Goal: Information Seeking & Learning: Learn about a topic

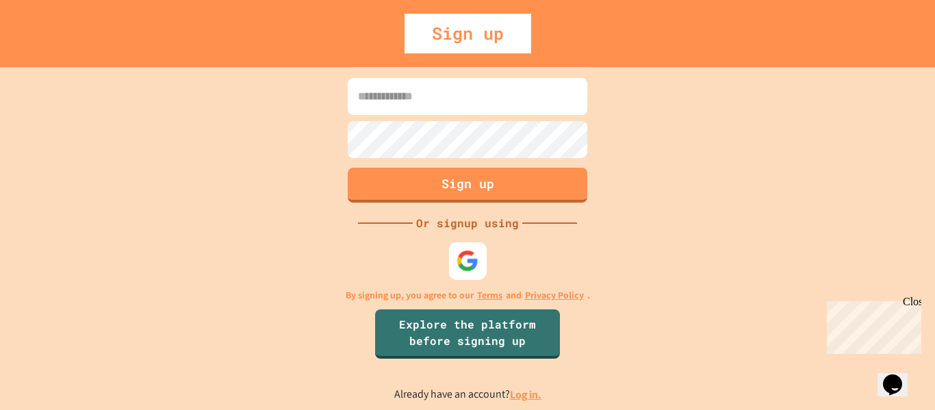
click at [473, 263] on img at bounding box center [468, 260] width 23 height 23
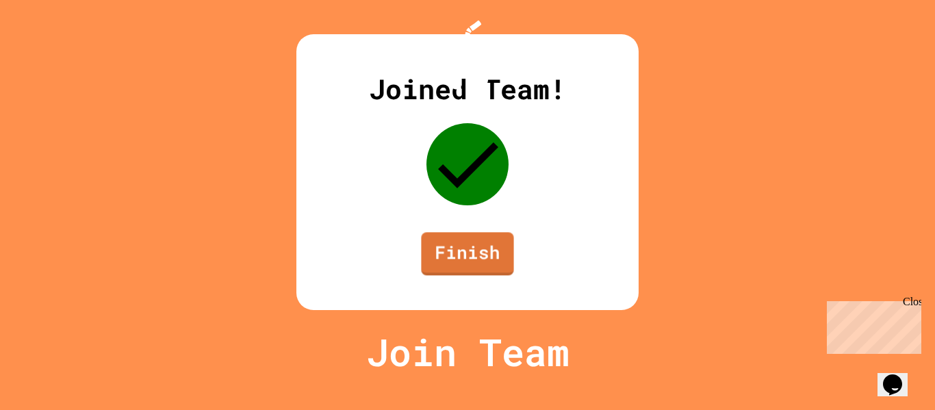
click at [498, 310] on div "Joined Team! Finish" at bounding box center [467, 172] width 342 height 276
click at [496, 275] on link "Finish" at bounding box center [467, 252] width 91 height 45
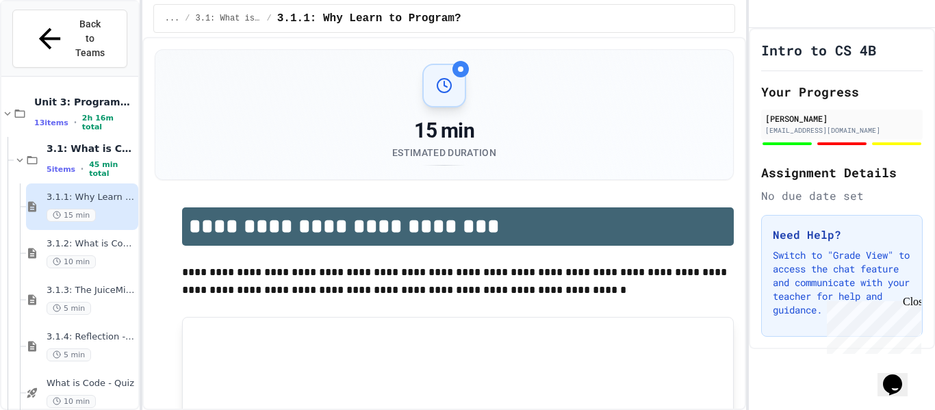
scroll to position [86, 0]
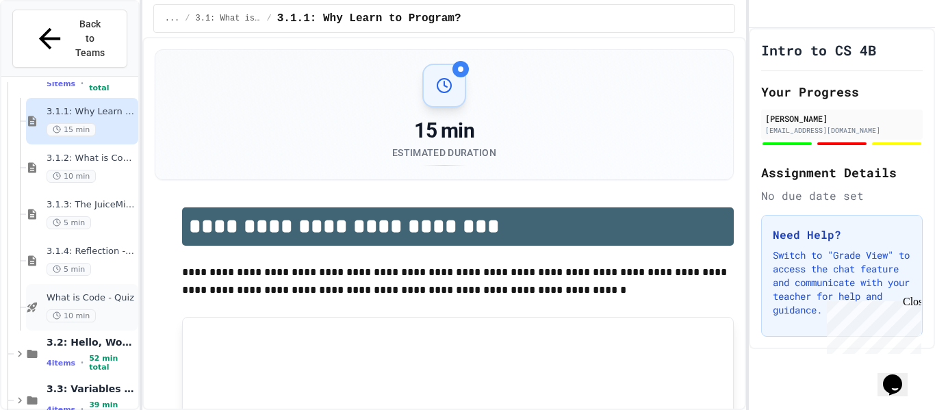
click at [91, 292] on div "What is Code - Quiz 10 min" at bounding box center [91, 307] width 89 height 30
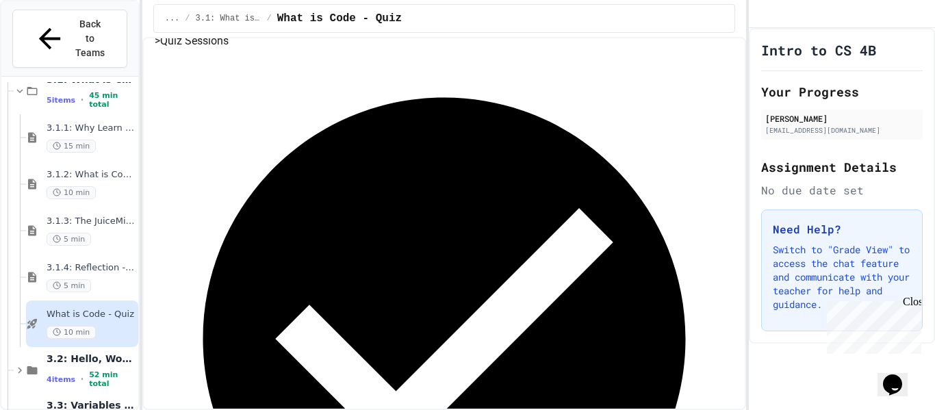
scroll to position [196, 0]
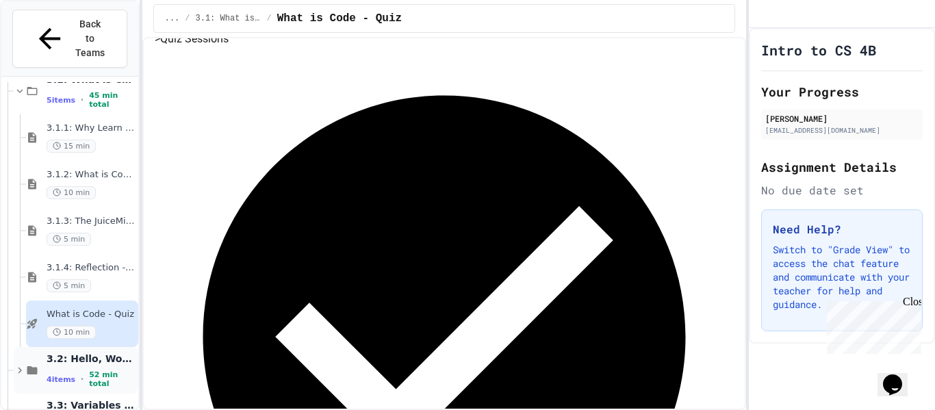
click at [114, 353] on span "3.2: Hello, World!" at bounding box center [91, 359] width 89 height 12
click at [101, 262] on span "3.1.4: Reflection - Evolving Technology" at bounding box center [91, 268] width 89 height 12
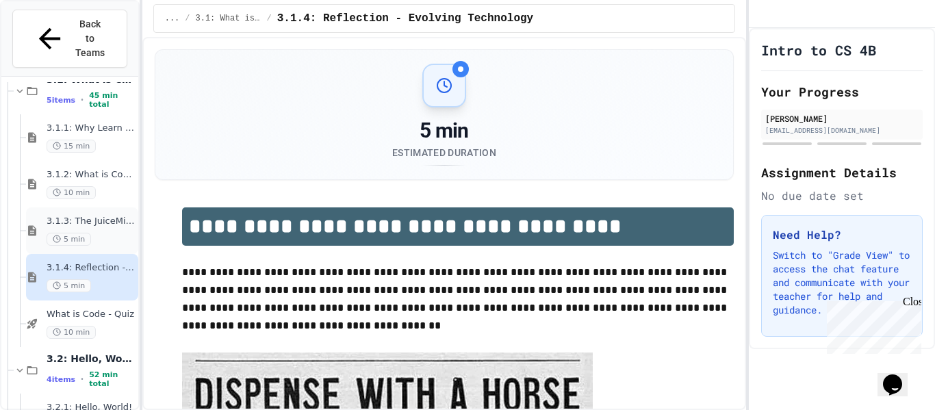
click at [101, 216] on div "3.1.3: The JuiceMind IDE 5 min" at bounding box center [91, 231] width 89 height 30
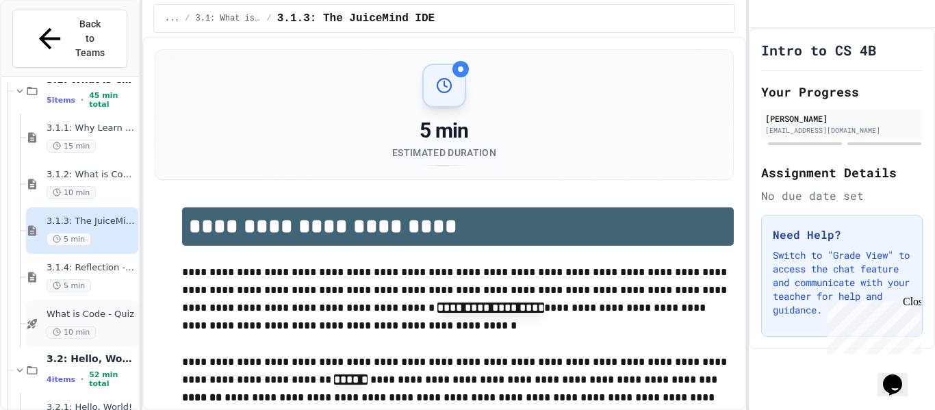
click at [112, 326] on div "10 min" at bounding box center [91, 332] width 89 height 13
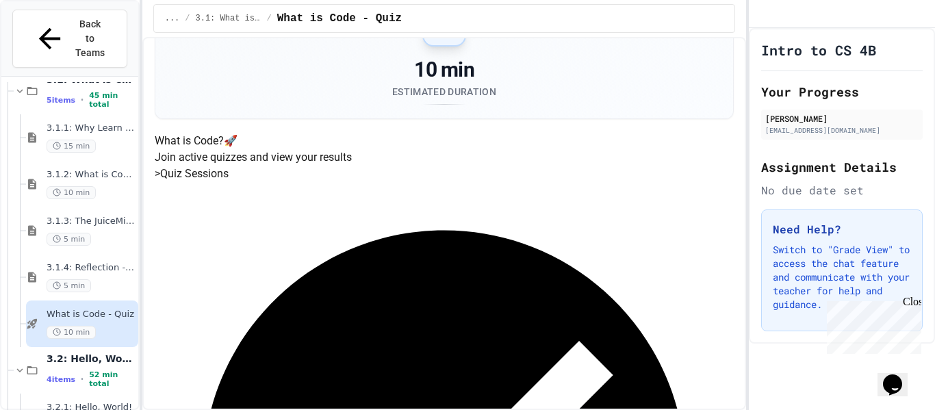
scroll to position [78, 0]
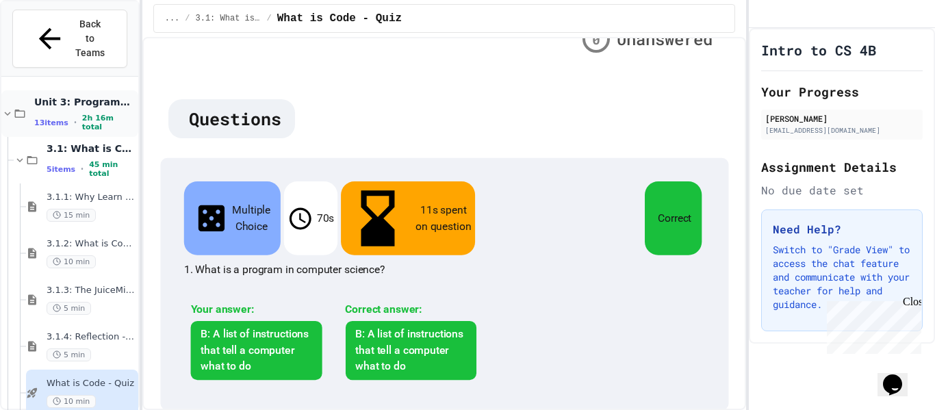
click at [73, 90] on div "Unit 3: Programming Fundamentals 13 items • 2h 16m total" at bounding box center [69, 113] width 137 height 47
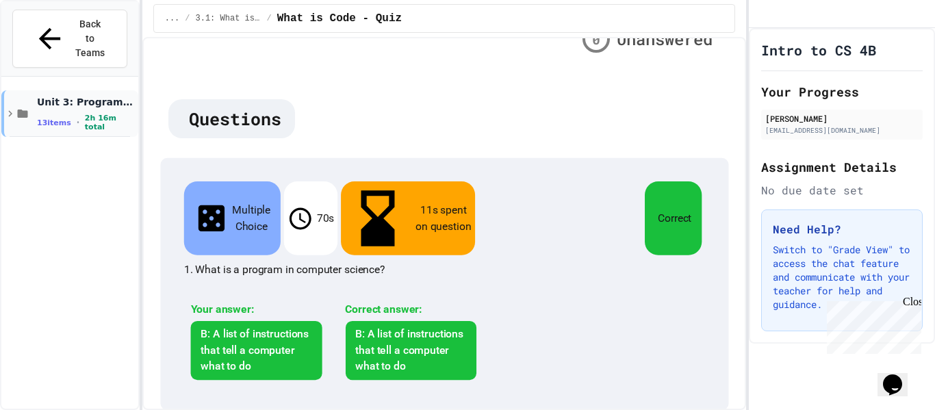
click at [87, 114] on span "2h 16m total" at bounding box center [110, 123] width 51 height 18
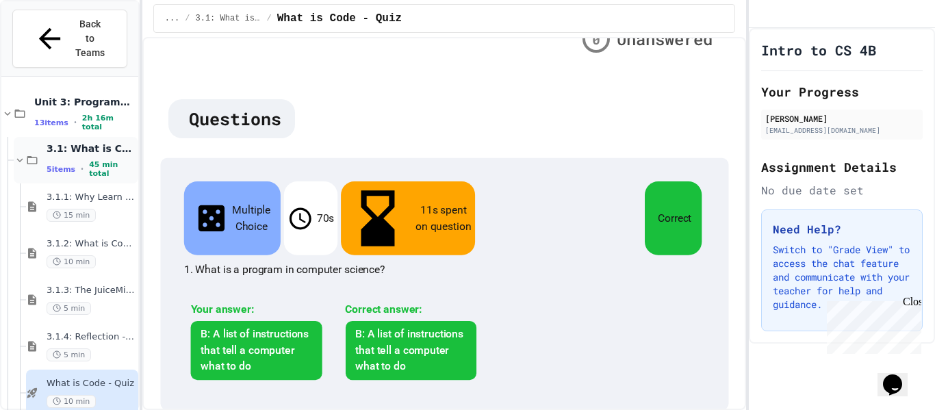
click at [102, 142] on div "3.1: What is Code? 5 items • 45 min total" at bounding box center [91, 160] width 89 height 36
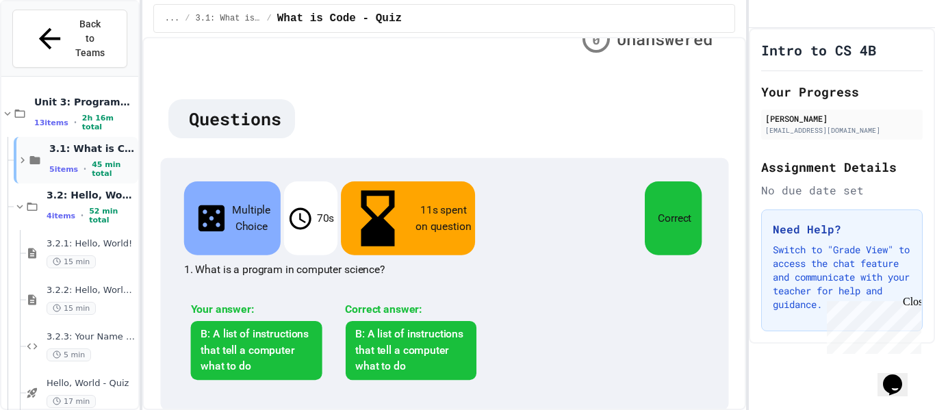
click at [66, 142] on span "3.1: What is Code?" at bounding box center [92, 148] width 86 height 12
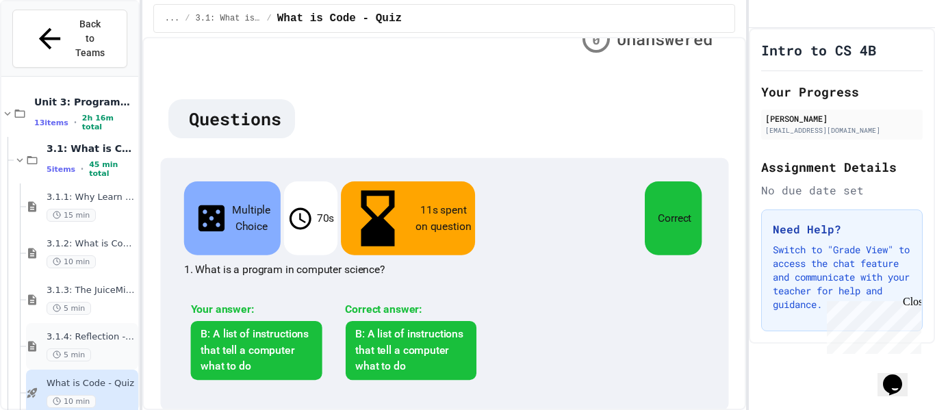
click at [105, 331] on div "3.1.4: Reflection - Evolving Technology 5 min" at bounding box center [91, 346] width 89 height 30
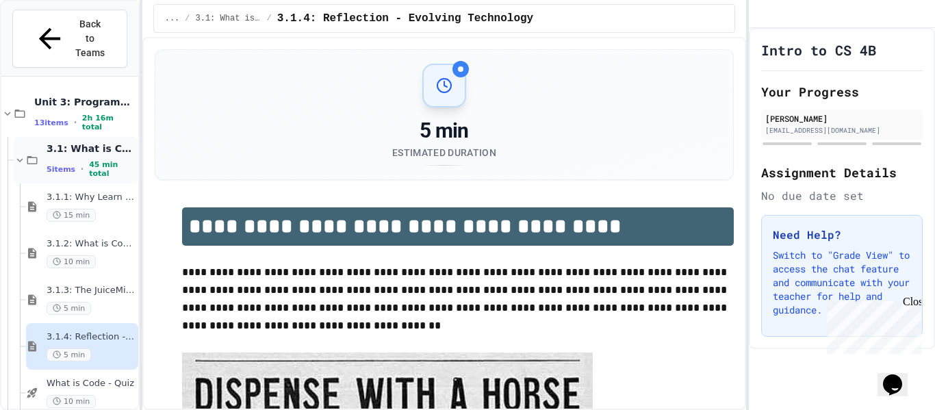
click at [103, 137] on div "3.1: What is Code? 5 items • 45 min total" at bounding box center [76, 160] width 125 height 47
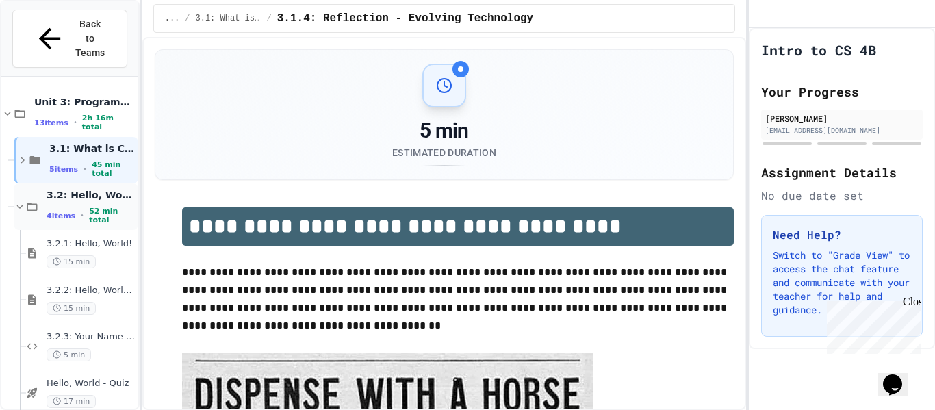
click at [71, 189] on div "3.2: Hello, World! 4 items • 52 min total" at bounding box center [91, 207] width 89 height 36
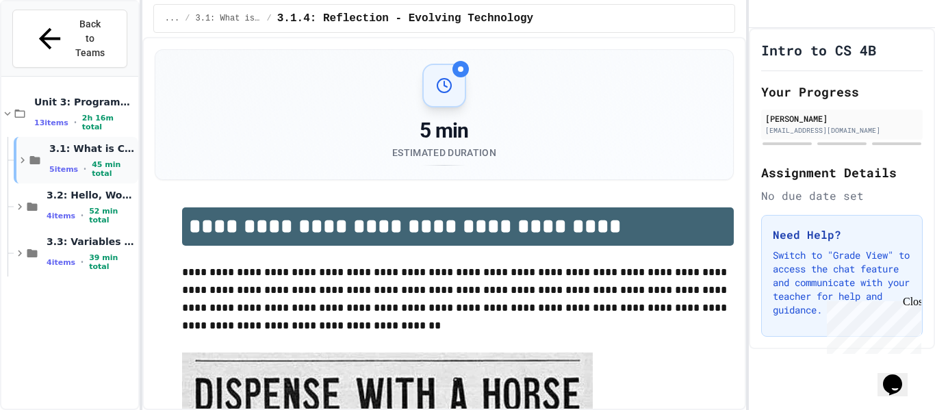
click at [77, 137] on div "3.1: What is Code? 5 items • 45 min total" at bounding box center [76, 160] width 125 height 47
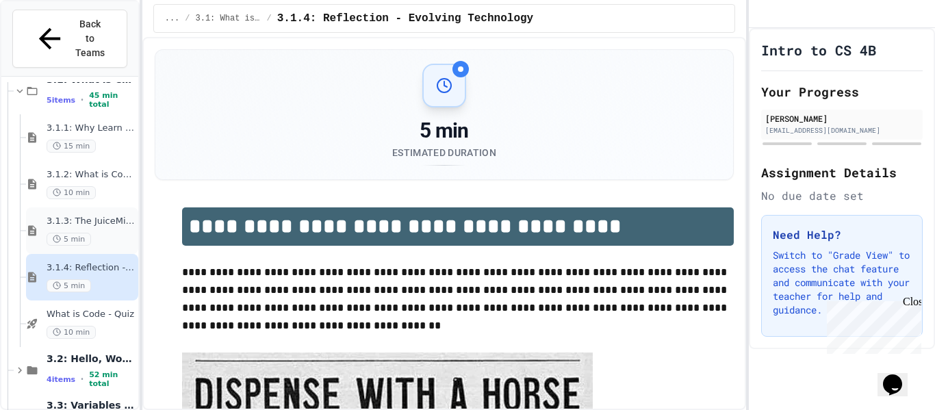
scroll to position [81, 0]
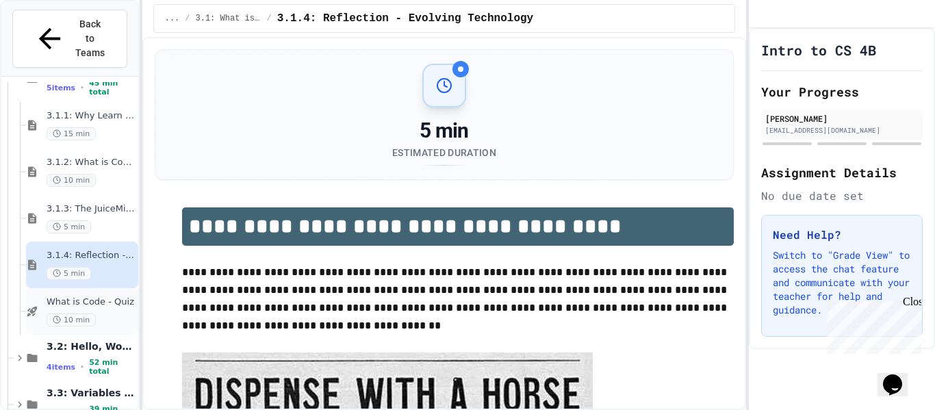
click at [94, 303] on div "What is Code - Quiz 10 min" at bounding box center [82, 311] width 112 height 47
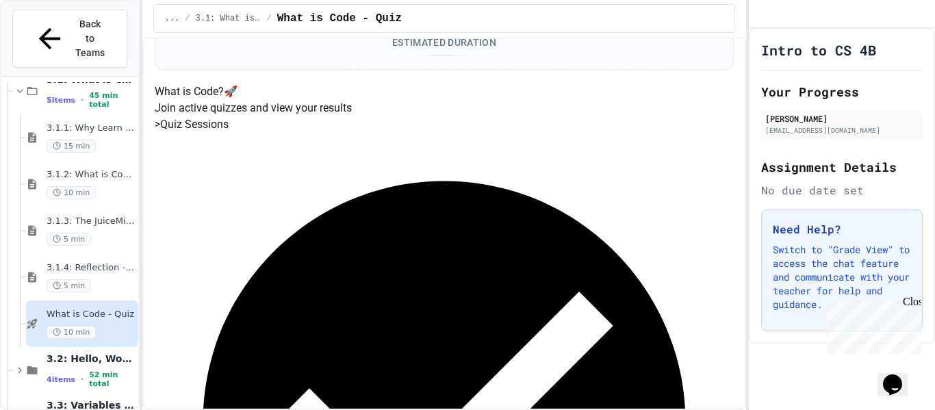
scroll to position [114, 0]
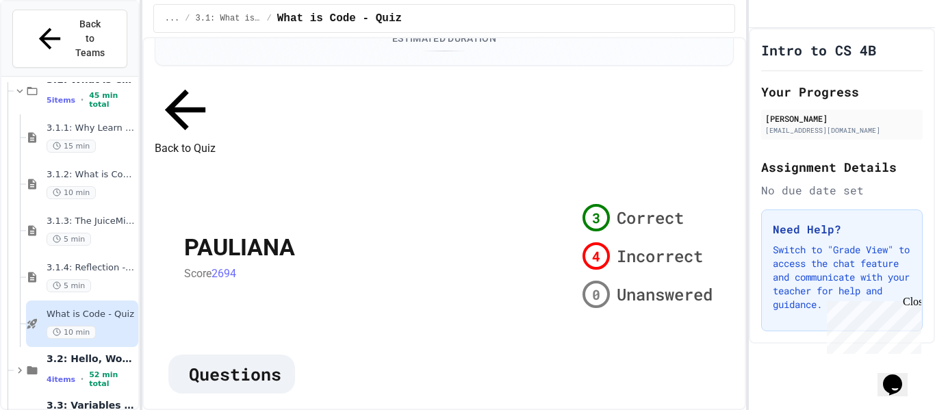
click at [216, 120] on button "Back to Quiz" at bounding box center [185, 118] width 61 height 78
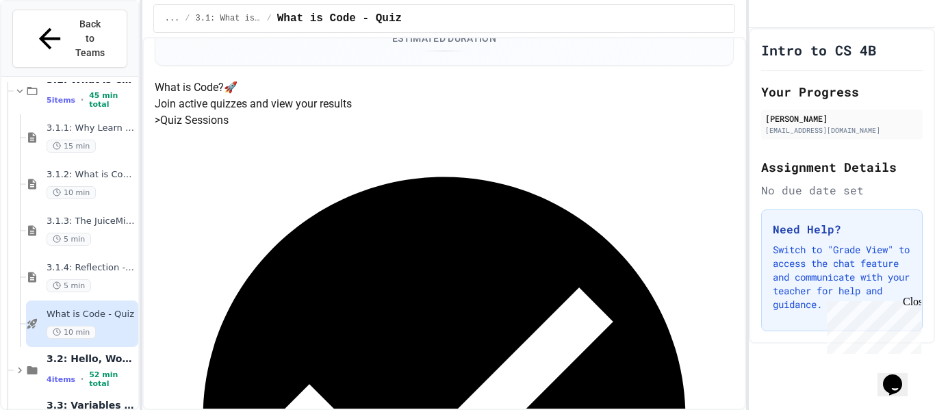
click at [209, 129] on h5 "> Quiz Sessions" at bounding box center [445, 120] width 580 height 16
click at [202, 129] on h5 "> Quiz Sessions" at bounding box center [445, 120] width 580 height 16
click at [431, 96] on h4 "What is Code? 🚀" at bounding box center [445, 87] width 580 height 16
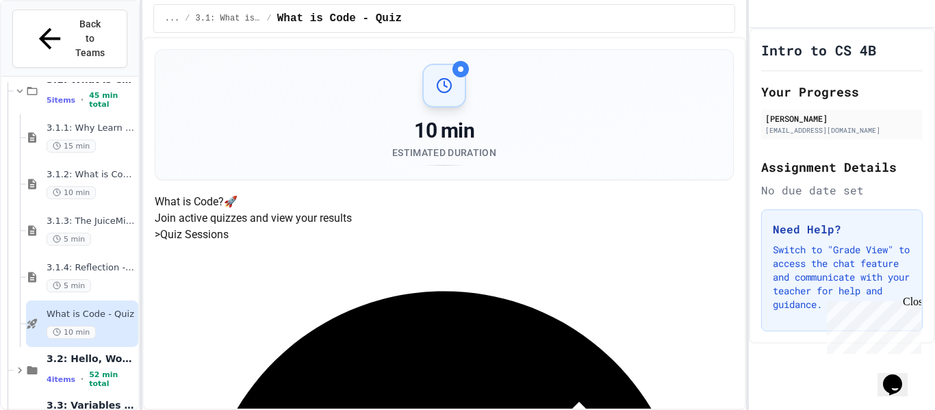
click at [447, 88] on icon at bounding box center [444, 85] width 16 height 16
click at [73, 123] on div "3.1.1: Why Learn to Program? 15 min" at bounding box center [91, 138] width 89 height 30
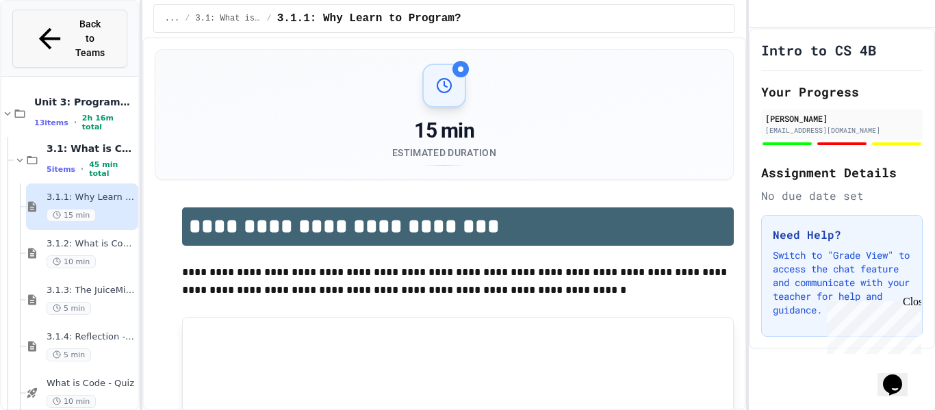
click at [96, 27] on span "Back to Teams" at bounding box center [90, 38] width 32 height 43
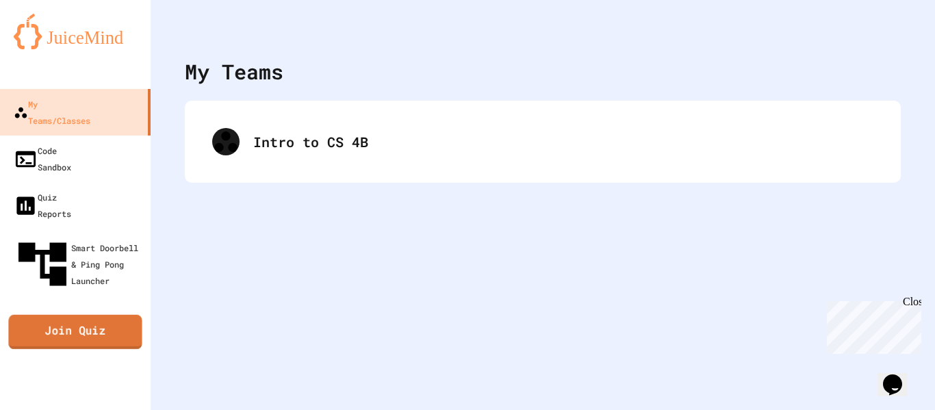
click at [88, 315] on link "Join Quiz" at bounding box center [74, 332] width 133 height 34
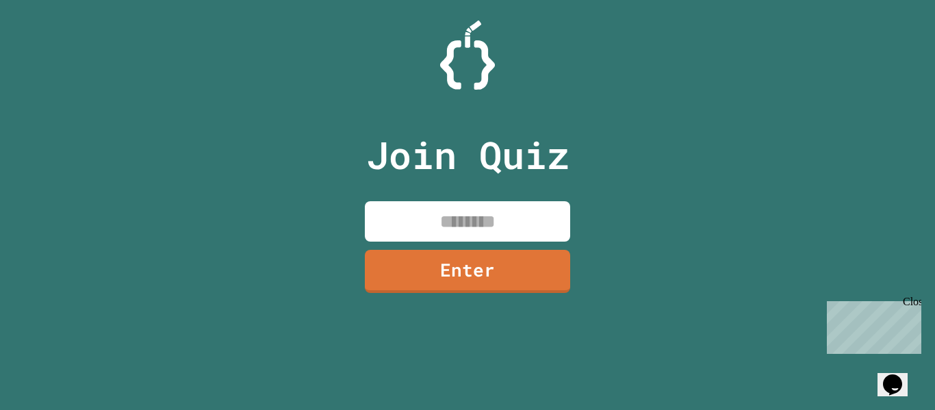
click at [443, 225] on input at bounding box center [467, 221] width 205 height 40
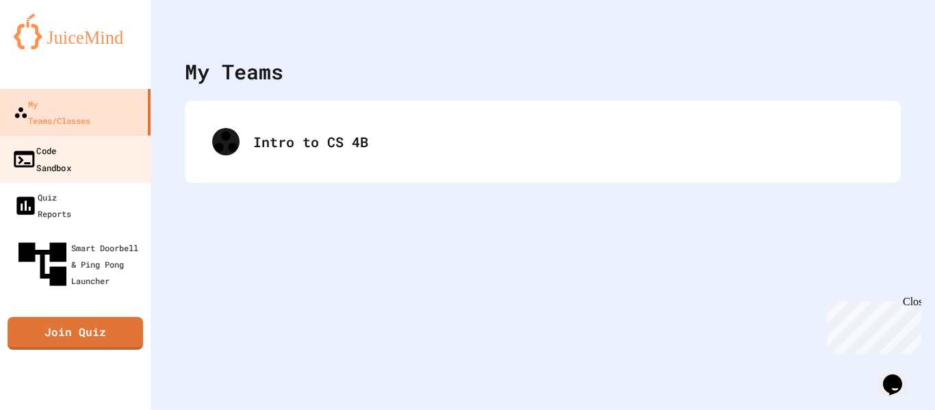
click at [116, 135] on link "Code Sandbox" at bounding box center [75, 159] width 155 height 48
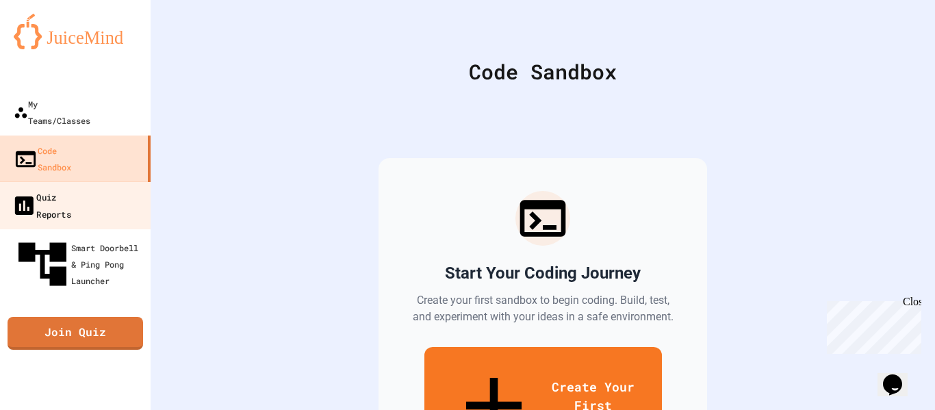
click at [107, 181] on link "Quiz Reports" at bounding box center [75, 205] width 155 height 48
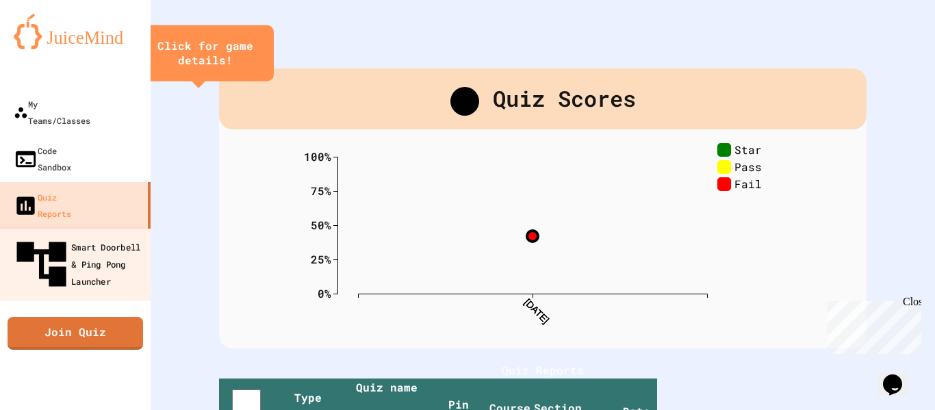
click at [111, 235] on div "Smart Doorbell & Ping Pong Launcher" at bounding box center [80, 265] width 136 height 60
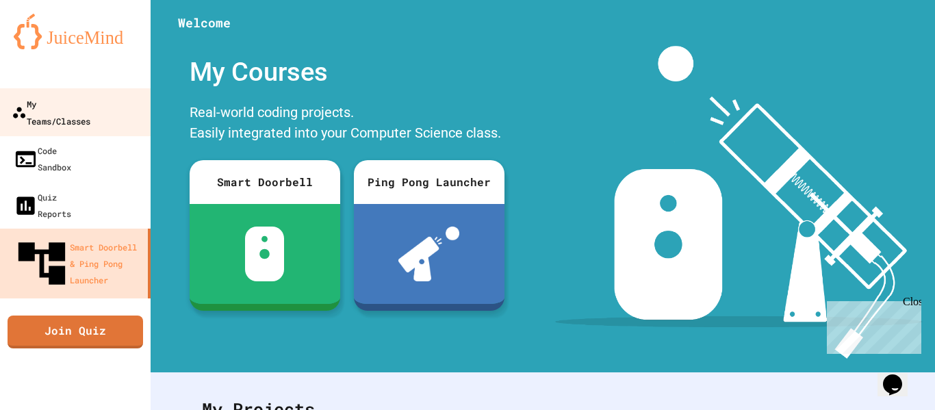
click at [90, 109] on div "My Teams/Classes" at bounding box center [51, 112] width 79 height 34
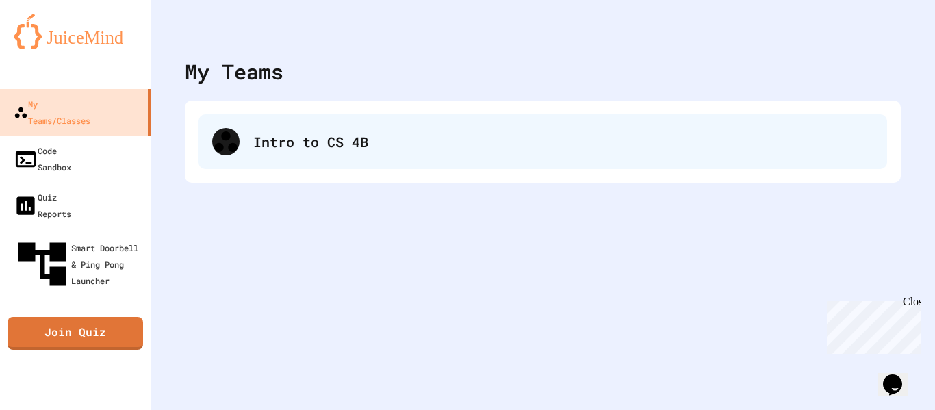
click at [333, 141] on div "Intro to CS 4B" at bounding box center [563, 141] width 620 height 21
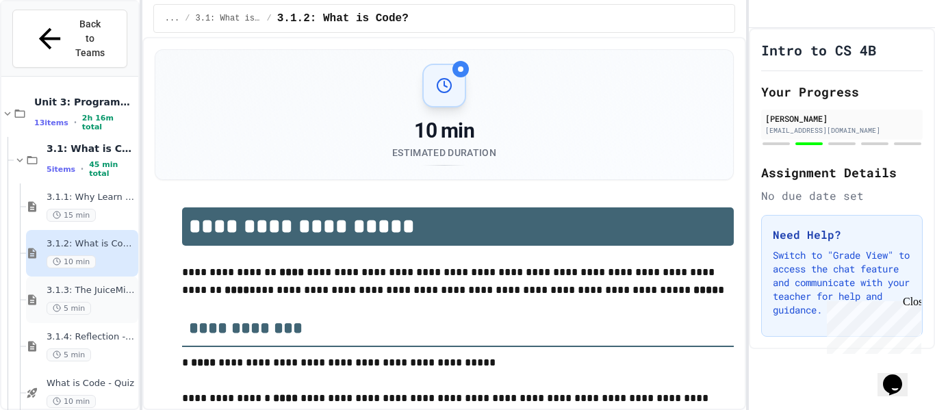
click at [60, 285] on span "3.1.3: The JuiceMind IDE" at bounding box center [91, 291] width 89 height 12
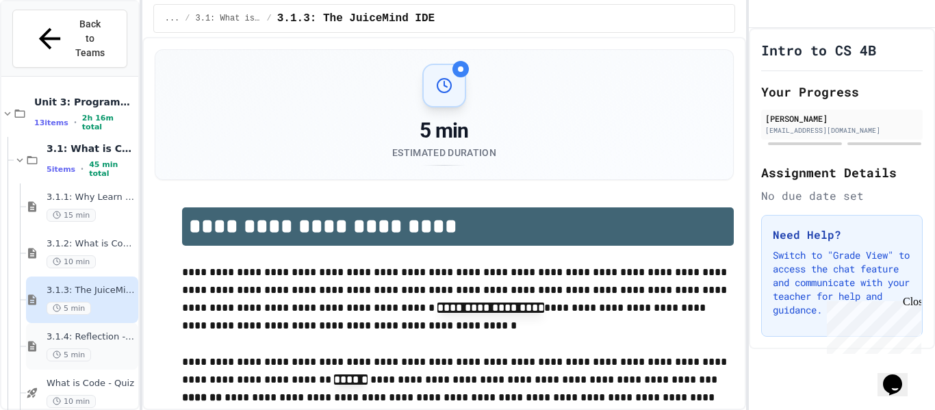
click at [78, 323] on div "3.1.4: Reflection - Evolving Technology 5 min" at bounding box center [82, 346] width 112 height 47
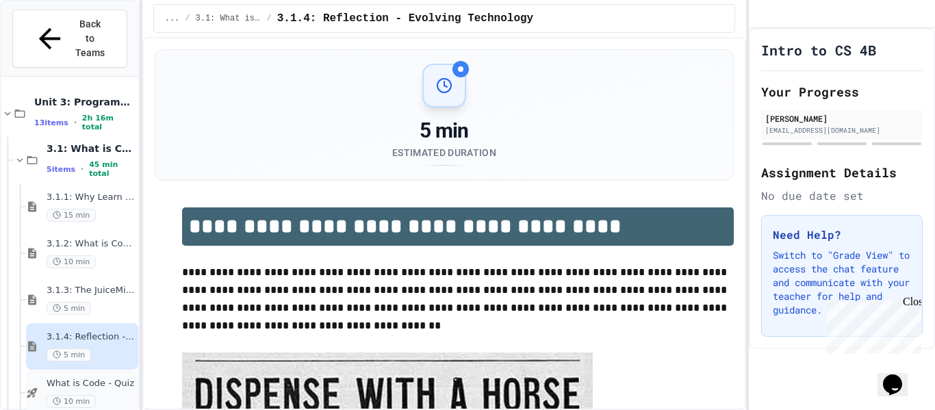
click at [93, 378] on span "What is Code - Quiz" at bounding box center [91, 384] width 89 height 12
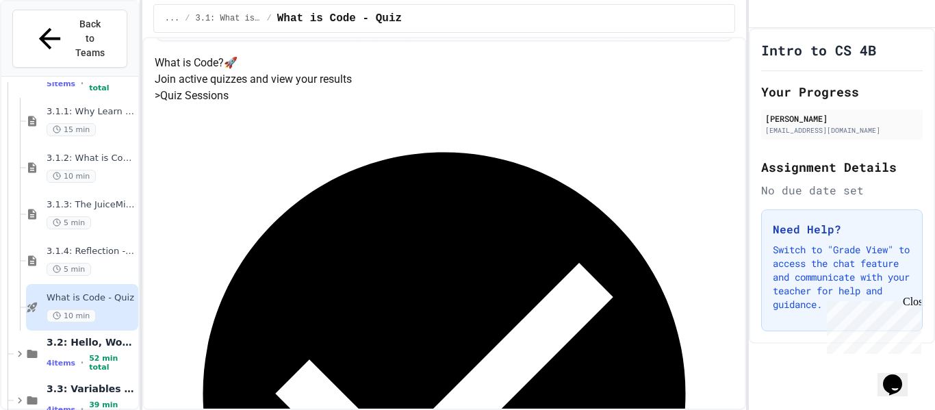
scroll to position [148, 0]
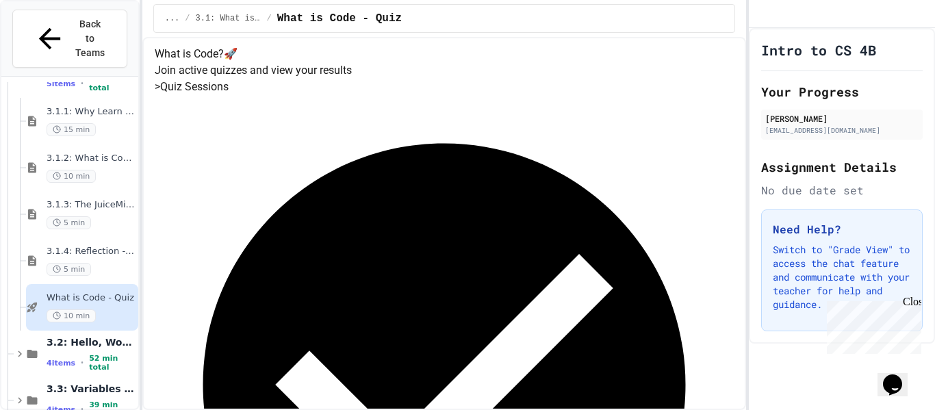
click at [846, 238] on h3 "Need Help?" at bounding box center [842, 229] width 138 height 16
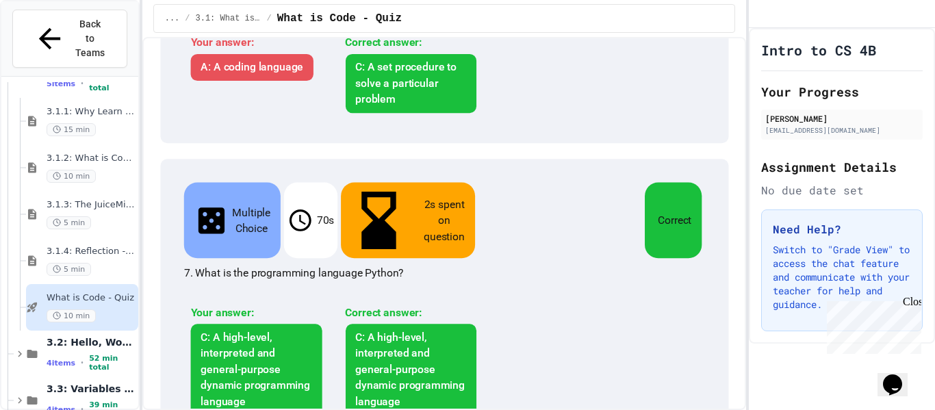
click at [376, 324] on div "C: A high-level, interpreted and general-purpose dynamic programming language" at bounding box center [410, 369] width 131 height 91
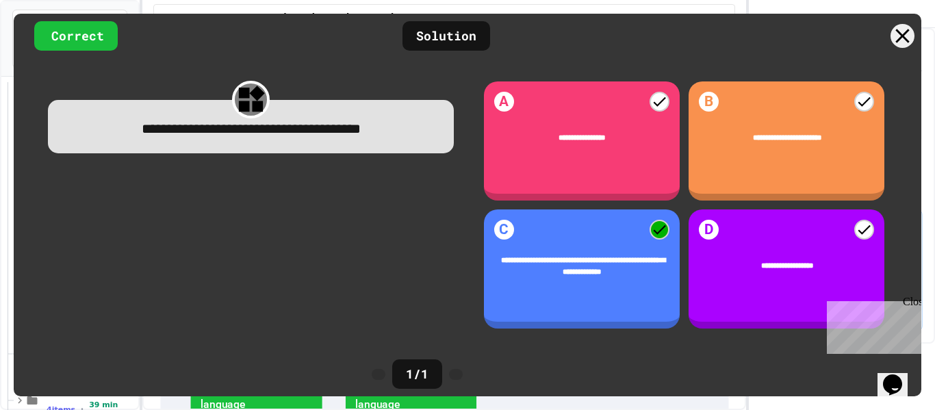
scroll to position [1894, 0]
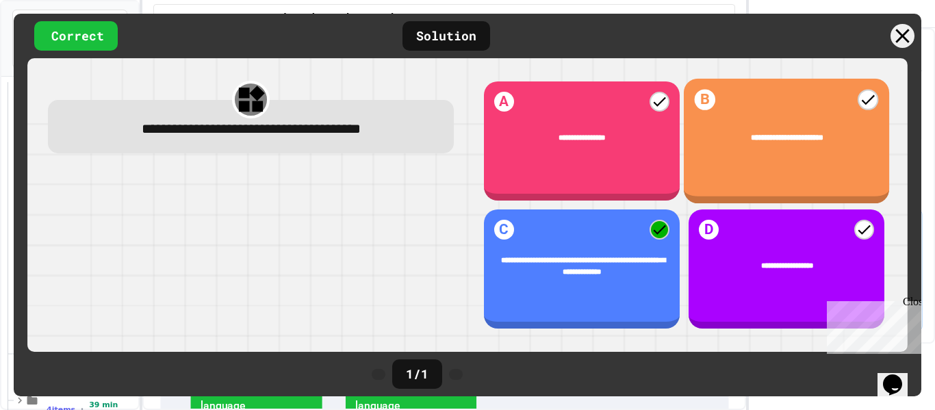
click at [818, 196] on div "**********" at bounding box center [786, 140] width 205 height 125
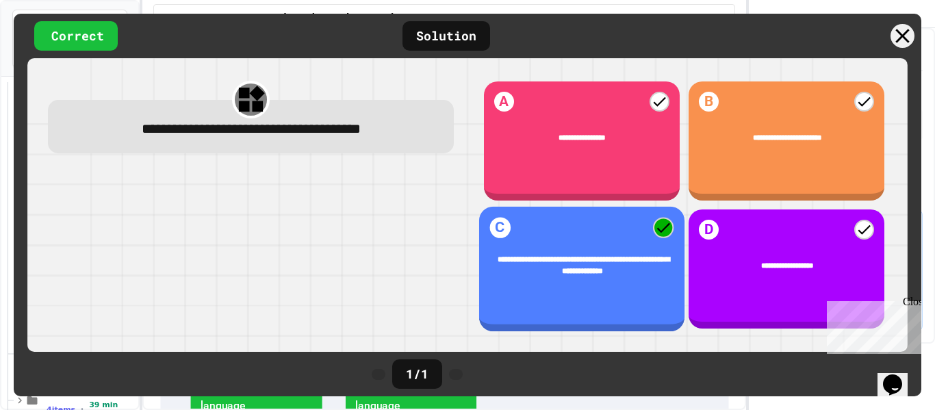
click at [589, 259] on span "**********" at bounding box center [583, 265] width 172 height 19
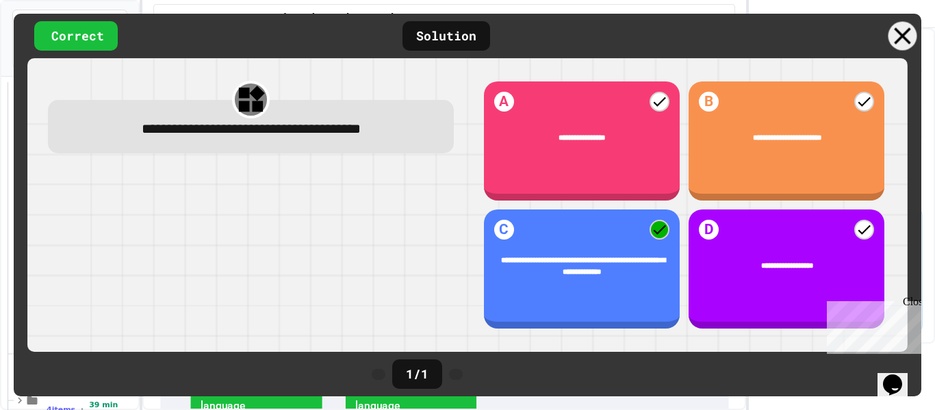
click at [900, 37] on icon at bounding box center [902, 35] width 17 height 17
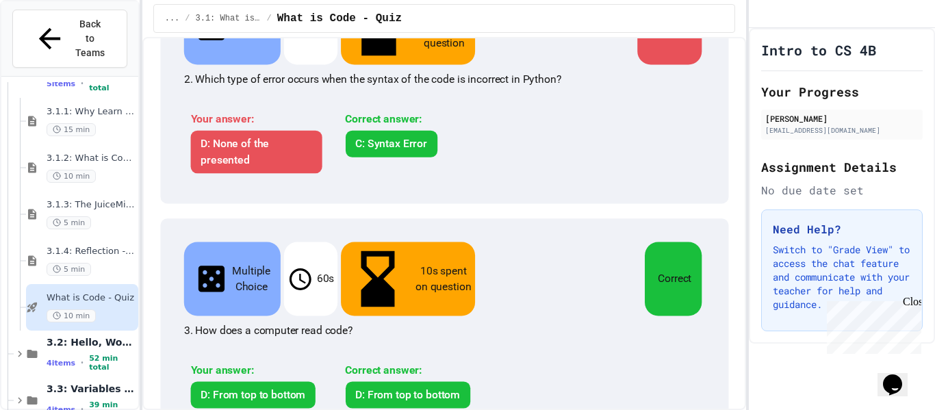
scroll to position [0, 0]
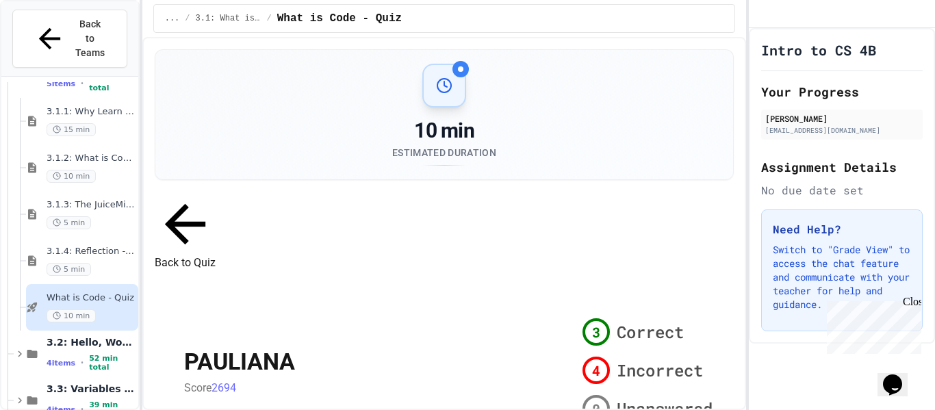
click at [51, 284] on div "What is Code - Quiz 10 min" at bounding box center [82, 307] width 112 height 47
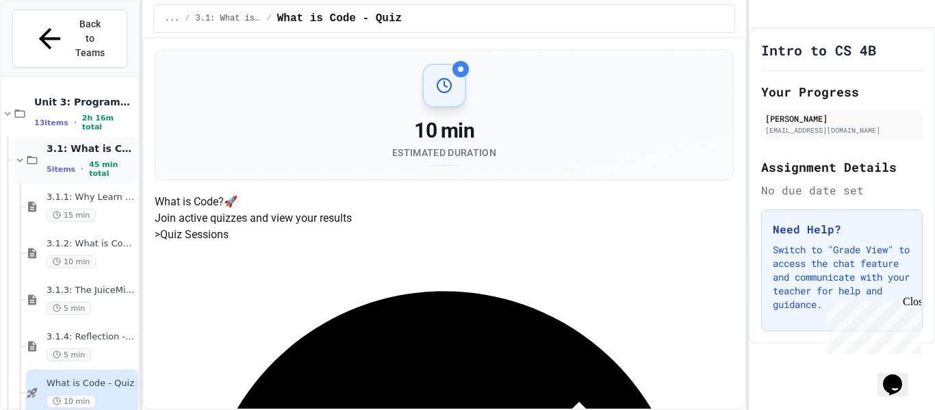
click at [69, 142] on span "3.1: What is Code?" at bounding box center [91, 148] width 89 height 12
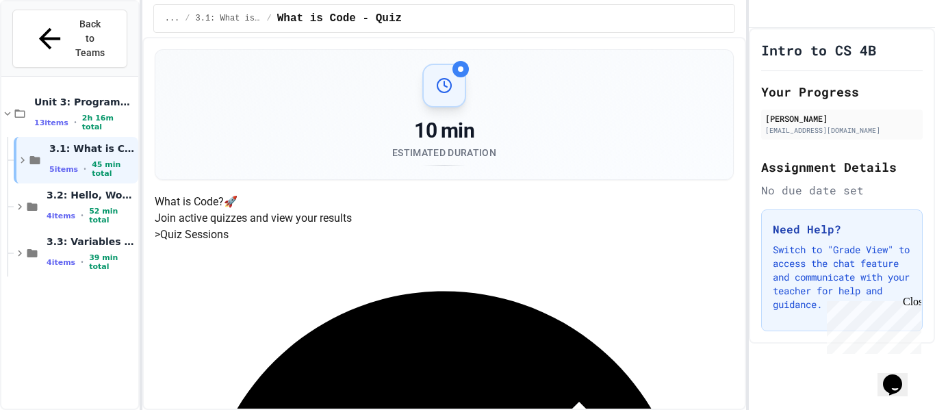
click at [69, 142] on div "3.1: What is Code? 5 items • 45 min total" at bounding box center [92, 160] width 86 height 36
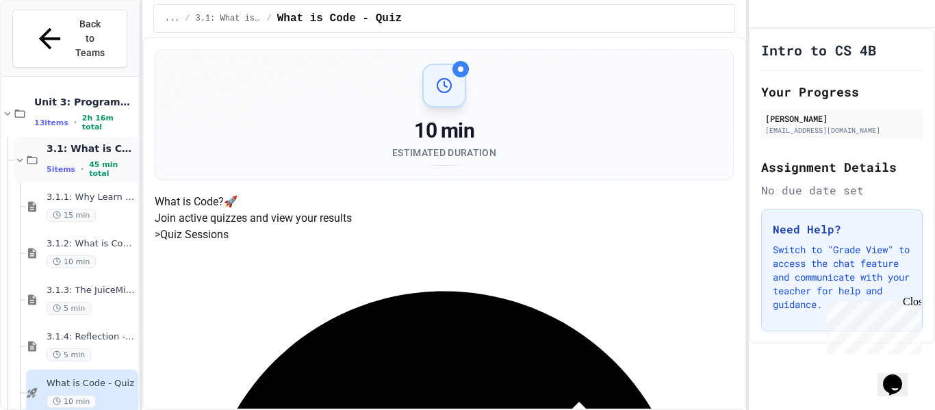
click at [73, 142] on div "3.1: What is Code? 5 items • 45 min total" at bounding box center [91, 160] width 89 height 36
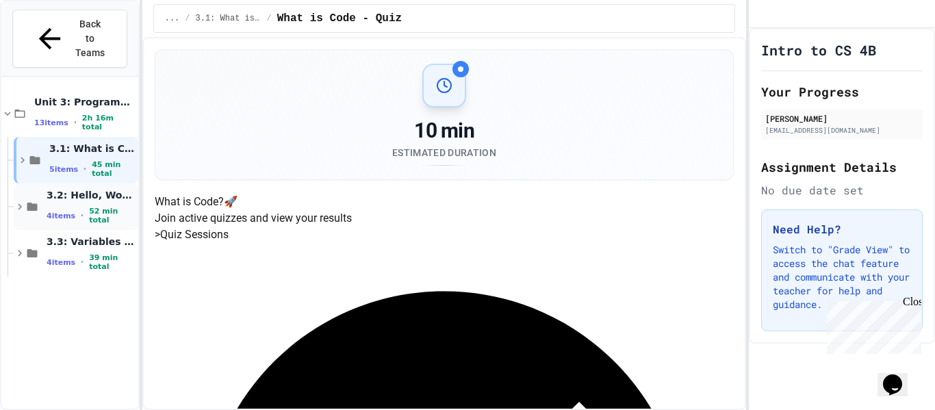
click at [82, 207] on div "4 items • 52 min total" at bounding box center [91, 216] width 89 height 18
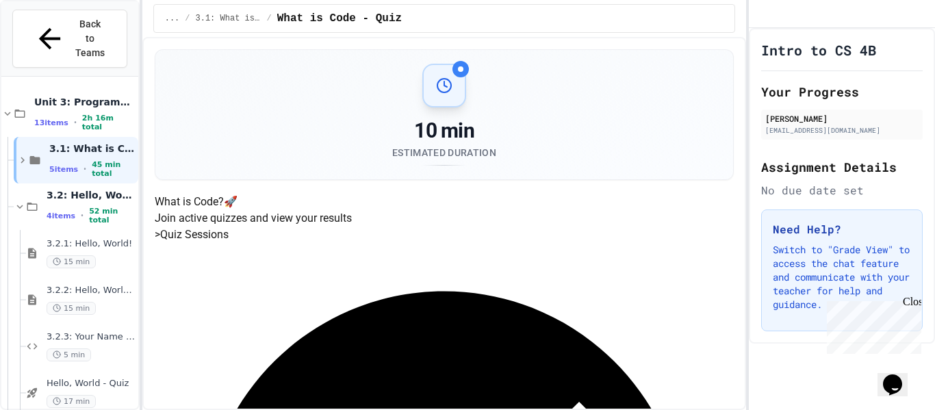
scroll to position [39, 0]
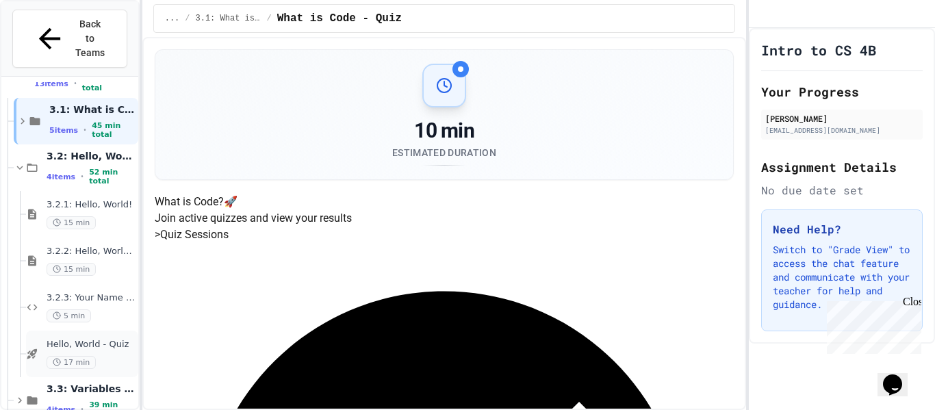
click at [92, 339] on div "Hello, World - Quiz 17 min" at bounding box center [91, 354] width 89 height 30
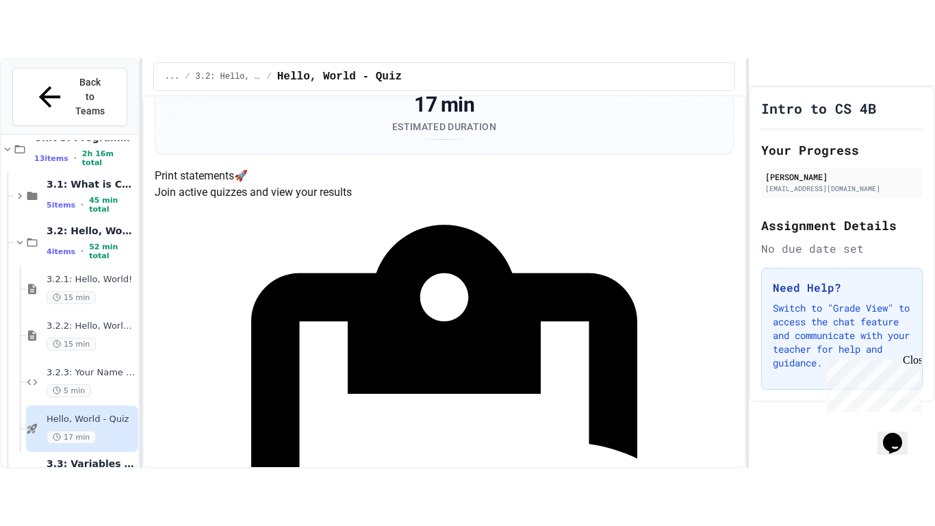
scroll to position [105, 0]
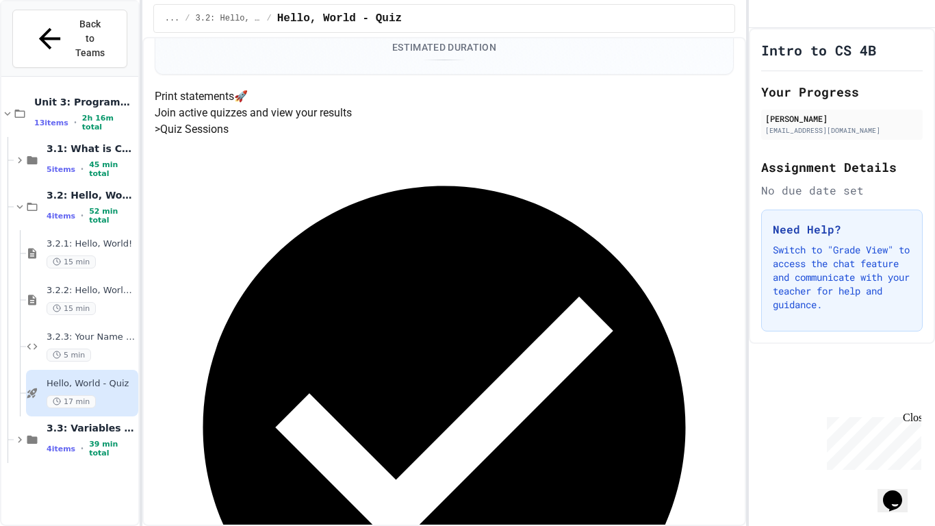
scroll to position [0, 0]
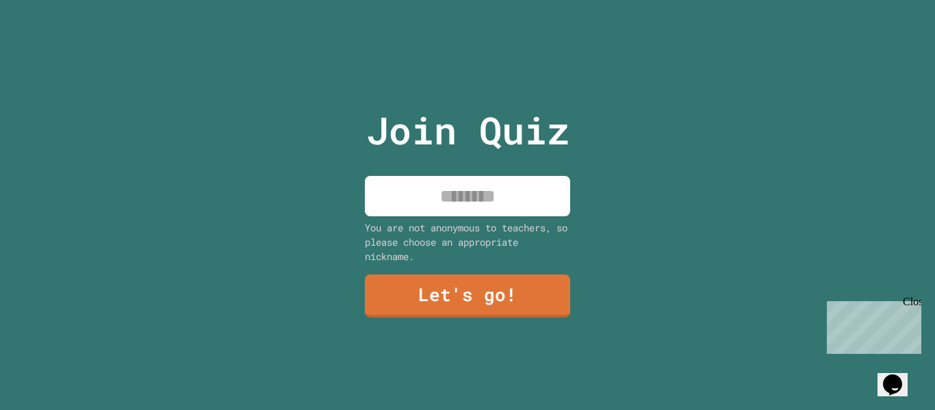
click at [463, 195] on input at bounding box center [467, 196] width 205 height 40
type input "*"
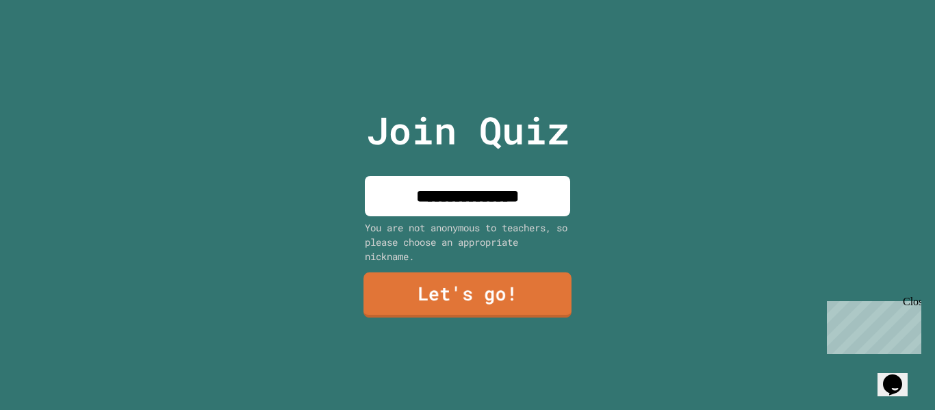
type input "**********"
click at [433, 294] on link "Let's go!" at bounding box center [467, 294] width 208 height 45
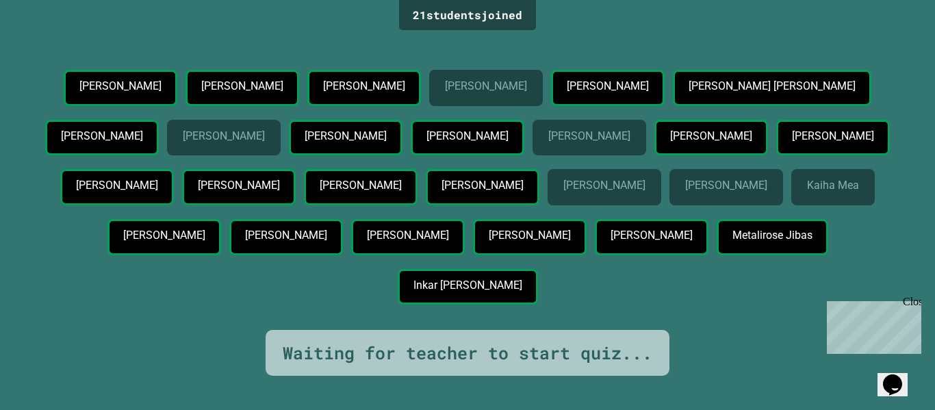
scroll to position [31, 0]
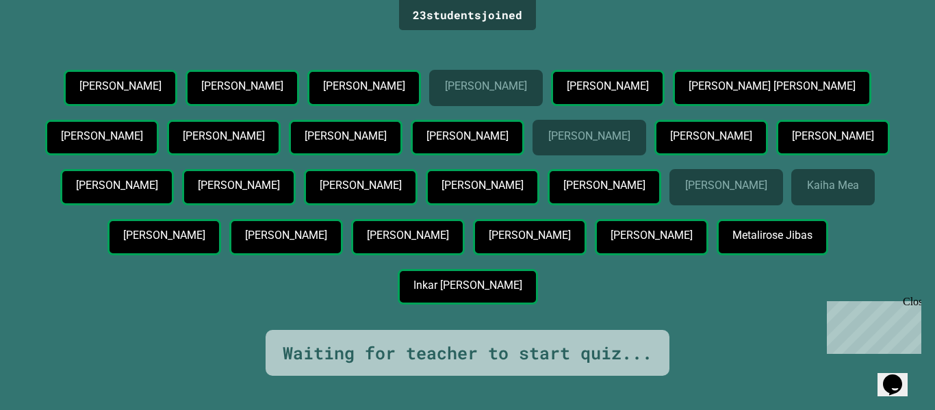
click at [791, 205] on div "Kaiha Mea" at bounding box center [833, 187] width 84 height 36
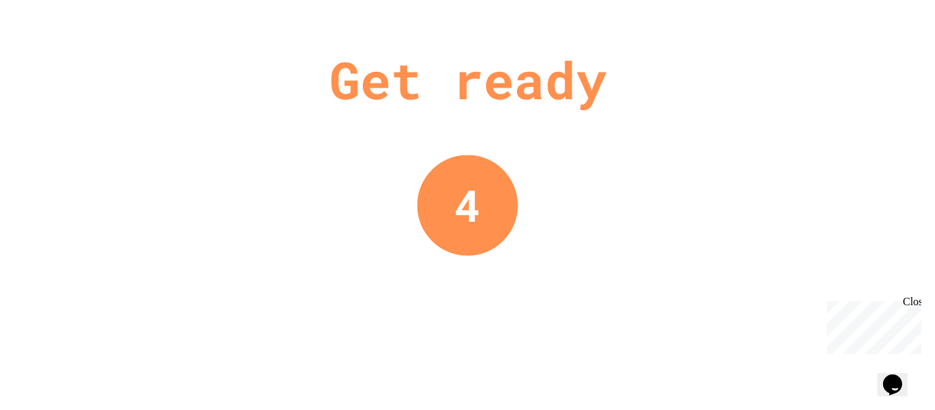
scroll to position [0, 0]
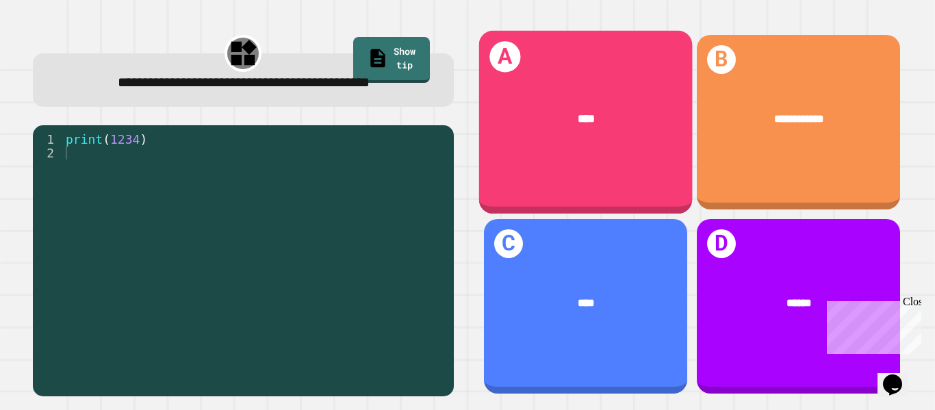
click at [602, 163] on div "A ****" at bounding box center [585, 122] width 214 height 183
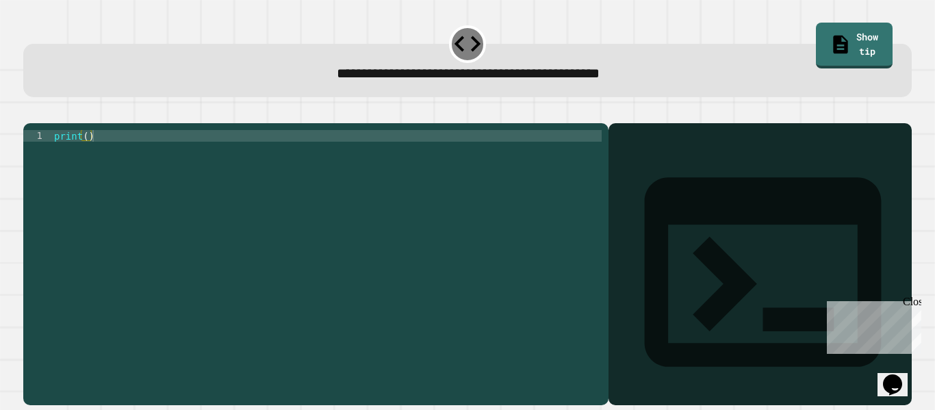
click at [687, 206] on div at bounding box center [760, 284] width 290 height 242
click at [741, 282] on div at bounding box center [760, 284] width 290 height 242
click at [88, 155] on div "print ( )" at bounding box center [326, 258] width 550 height 256
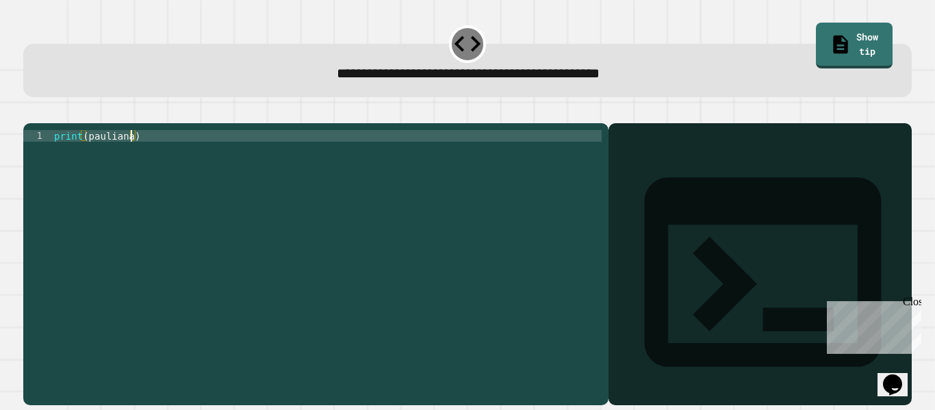
scroll to position [0, 10]
type textarea "**********"
click at [30, 112] on icon "button" at bounding box center [30, 112] width 0 height 0
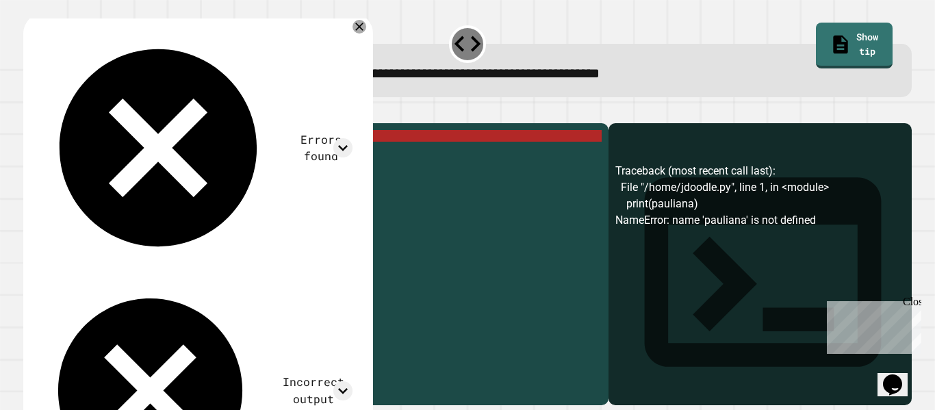
click at [138, 158] on div "print ( [PERSON_NAME] )" at bounding box center [326, 258] width 550 height 256
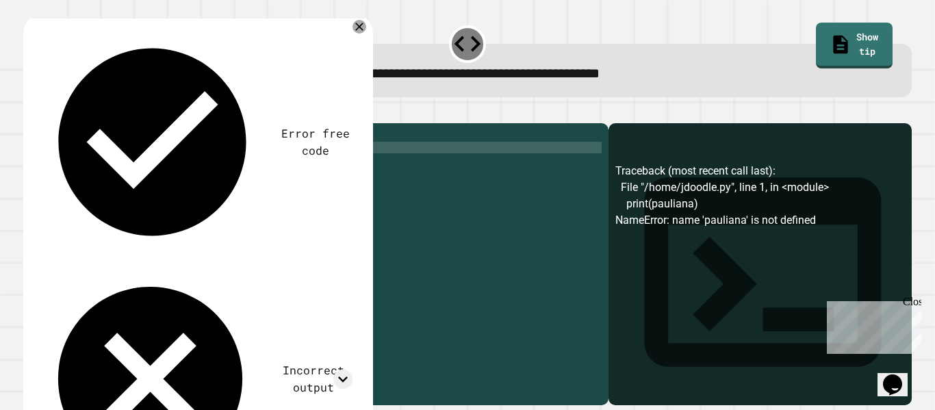
type textarea "*"
type textarea "**********"
click at [30, 112] on button "button" at bounding box center [30, 112] width 0 height 0
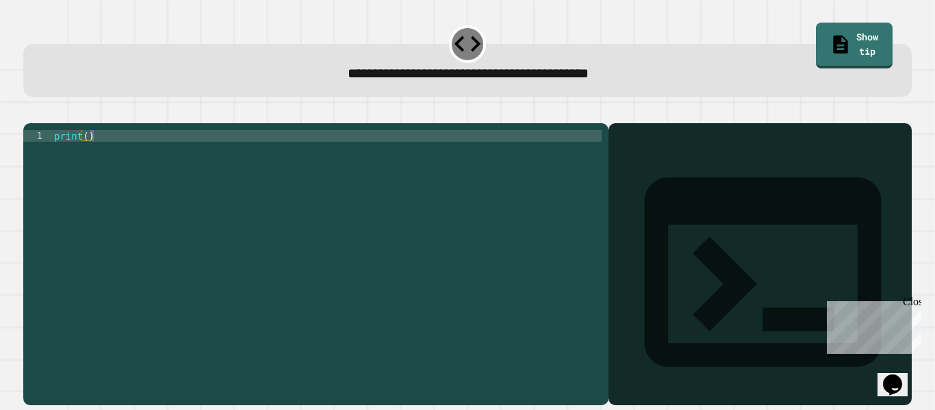
click at [86, 156] on div "print ( )" at bounding box center [326, 258] width 550 height 256
type textarea "**********"
click at [30, 112] on icon "button" at bounding box center [30, 112] width 0 height 0
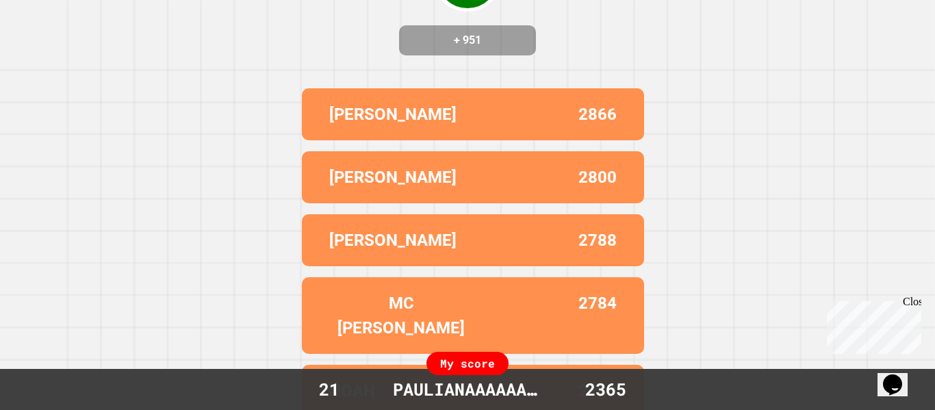
scroll to position [0, 0]
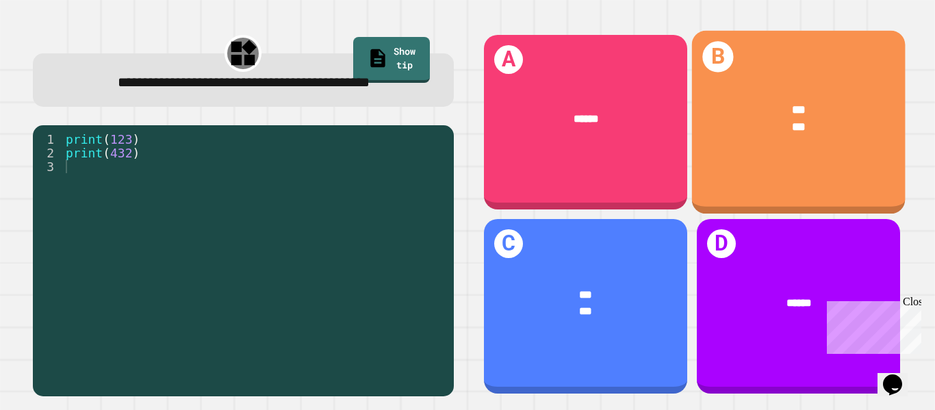
click at [773, 183] on div "B *** ***" at bounding box center [798, 122] width 214 height 183
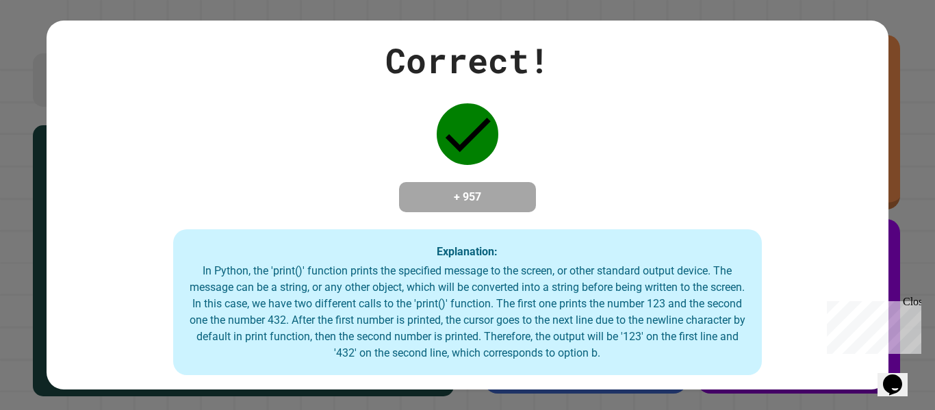
click at [654, 202] on div "Correct! + 957 Explanation: In Python, the 'print()' function prints the specif…" at bounding box center [467, 205] width 841 height 341
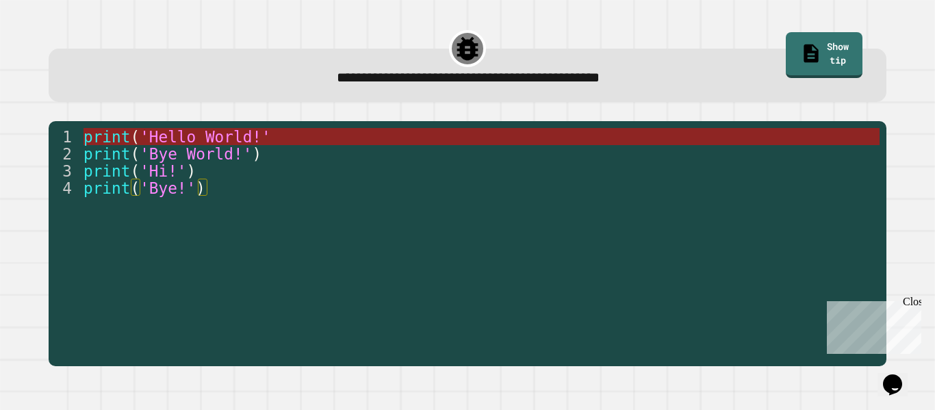
click at [268, 139] on span "'Hello World!'" at bounding box center [205, 137] width 131 height 18
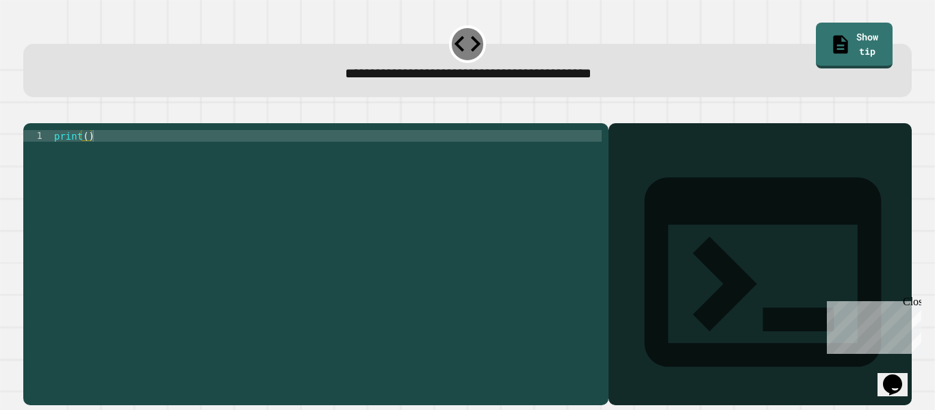
click at [88, 160] on div "print ( )" at bounding box center [326, 258] width 550 height 256
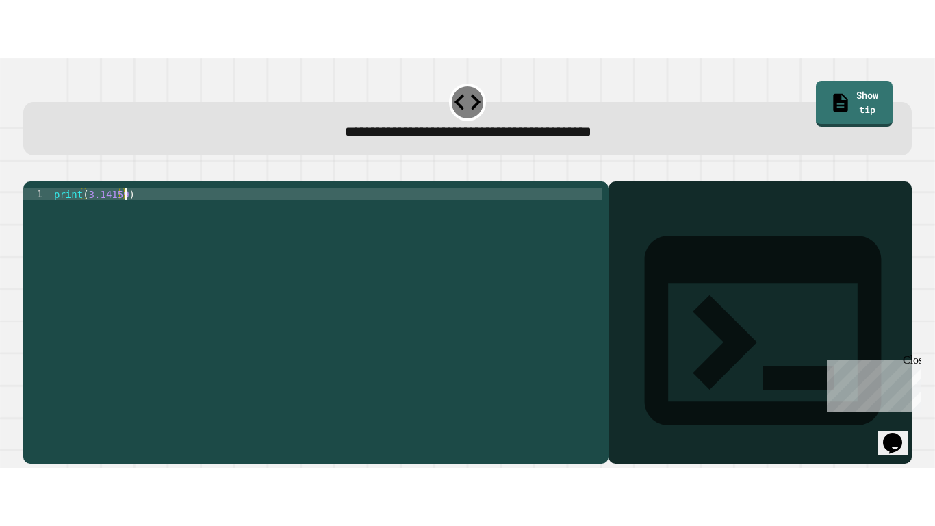
scroll to position [0, 9]
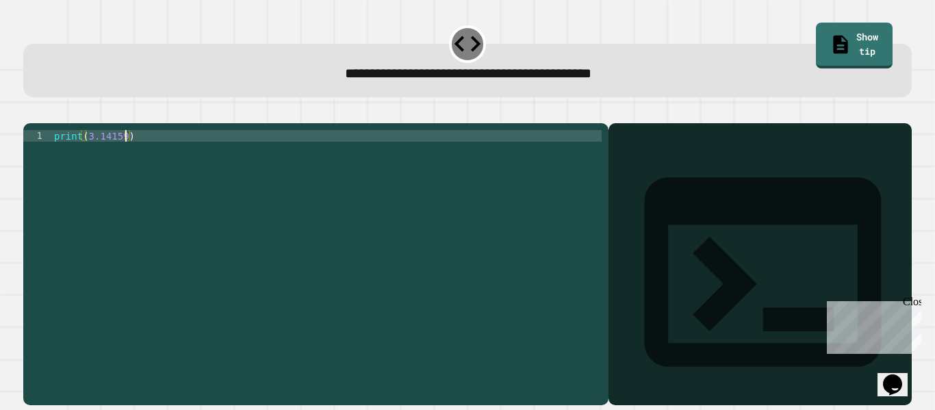
type textarea "**********"
click at [30, 112] on button "button" at bounding box center [30, 112] width 0 height 0
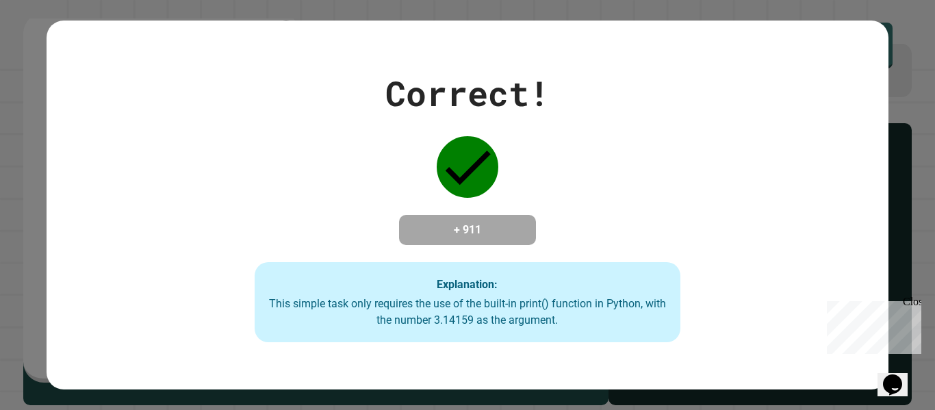
click at [717, 190] on div "Correct! + 911 Explanation: This simple task only requires the use of the built…" at bounding box center [467, 205] width 609 height 275
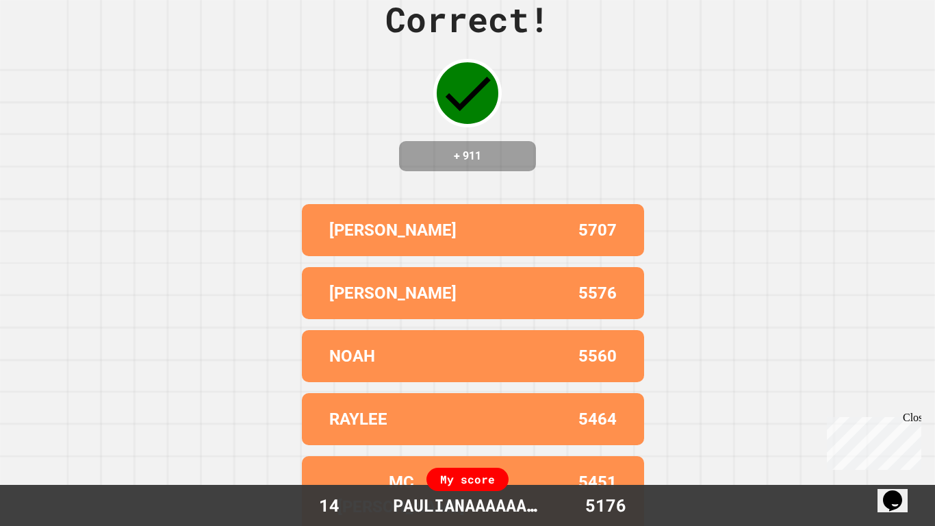
scroll to position [0, 0]
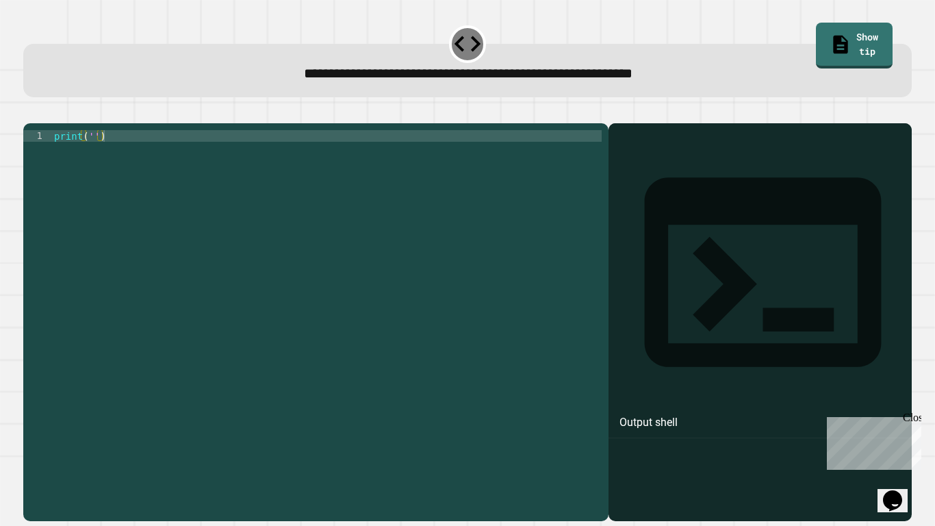
click at [92, 151] on div "print ( '' )" at bounding box center [326, 316] width 550 height 372
click at [30, 112] on button "button" at bounding box center [30, 112] width 0 height 0
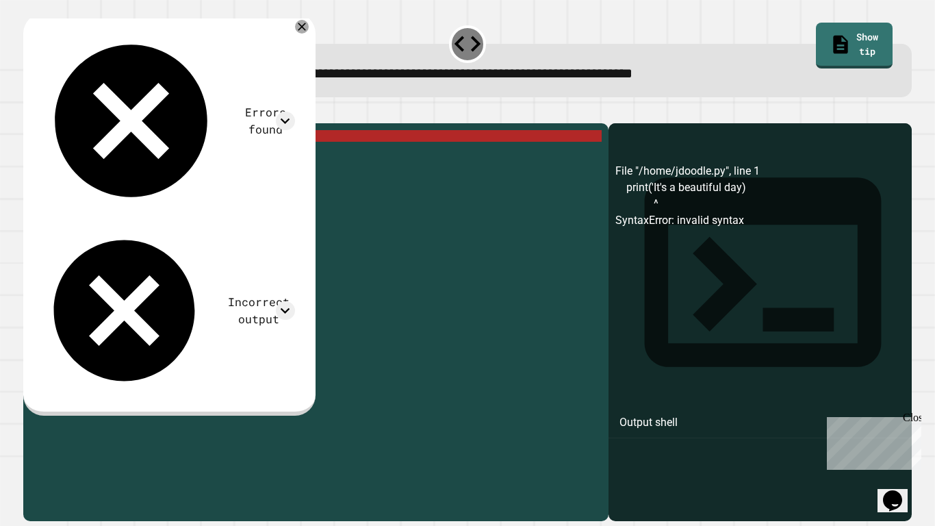
click at [105, 156] on div "print ( 'It' s a beautiful day )" at bounding box center [326, 316] width 550 height 372
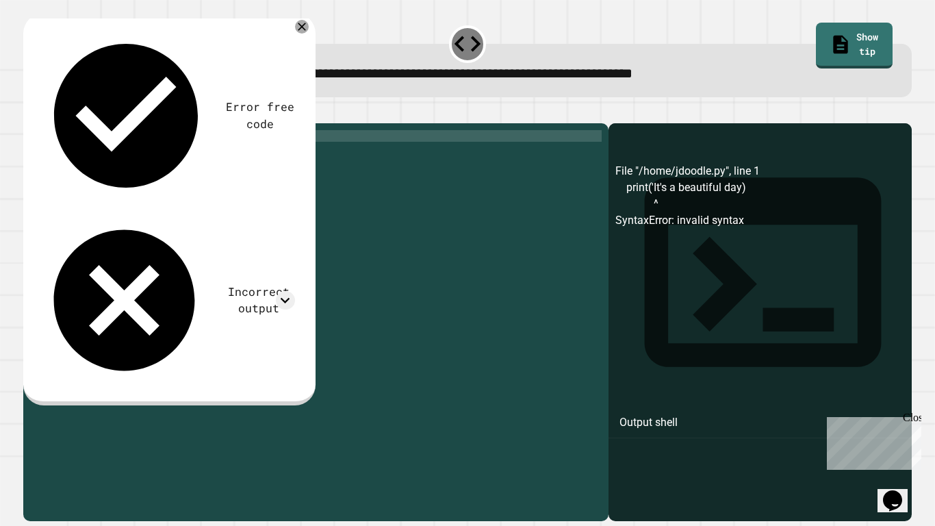
scroll to position [0, 7]
click at [114, 157] on div "print ( 'It' s a beautiful day )" at bounding box center [326, 316] width 550 height 372
click at [30, 112] on icon "button" at bounding box center [30, 112] width 0 height 0
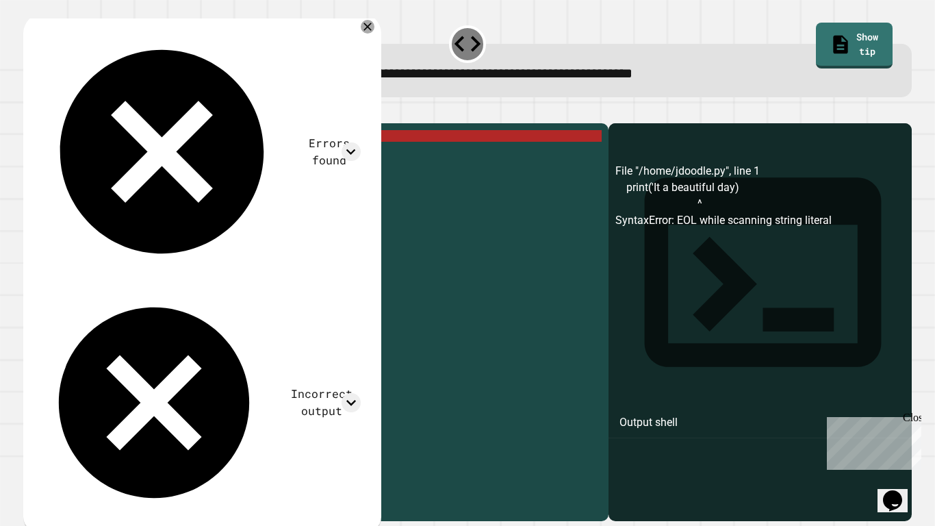
click at [105, 160] on div "print ( 'It a beautiful day)" at bounding box center [326, 316] width 550 height 372
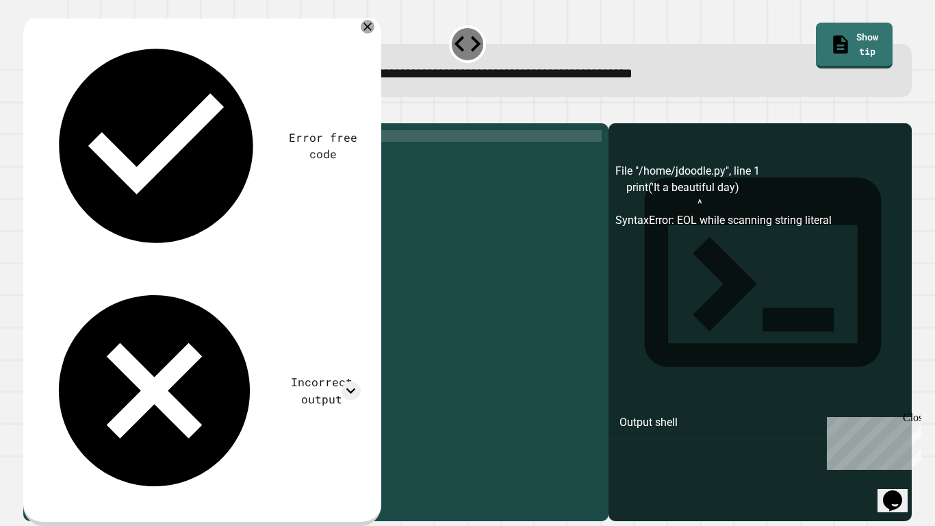
click at [30, 112] on icon "button" at bounding box center [30, 112] width 0 height 0
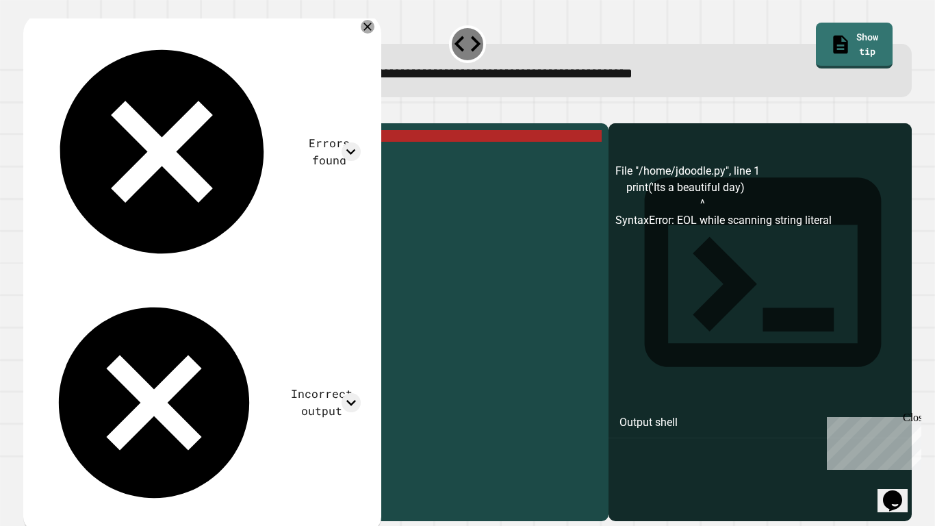
click at [195, 157] on div "print ( 'Its a beautiful day)" at bounding box center [326, 316] width 550 height 372
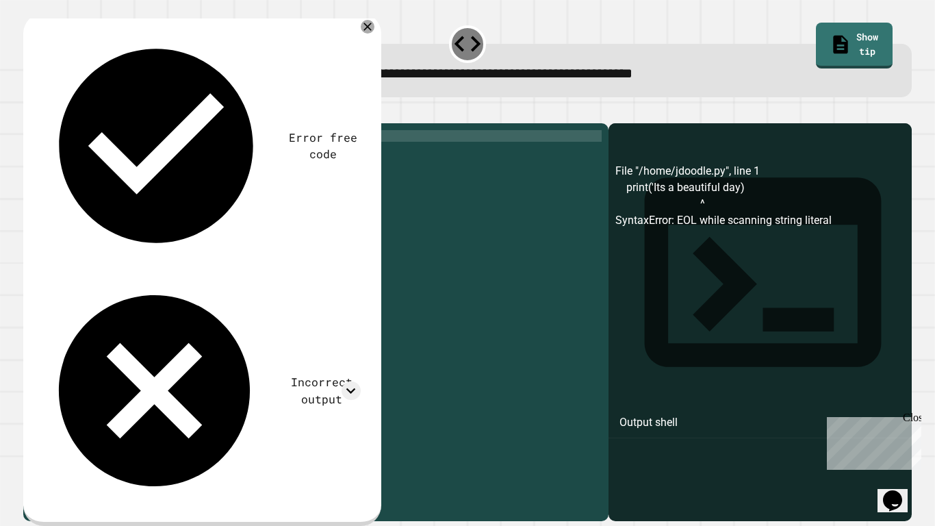
click at [30, 112] on icon "button" at bounding box center [30, 112] width 0 height 0
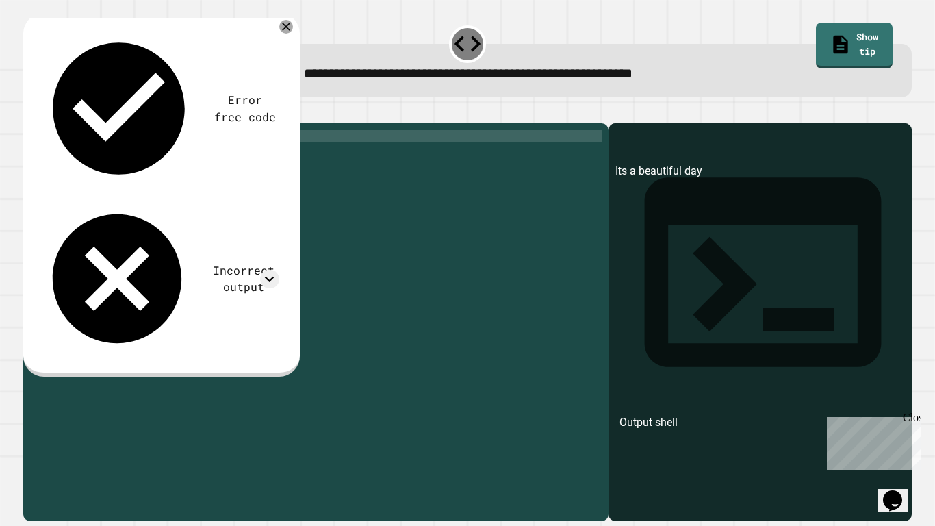
click at [105, 157] on div "print ( 'Its a beautiful day' )" at bounding box center [326, 316] width 550 height 372
click at [30, 112] on icon "button" at bounding box center [30, 112] width 0 height 0
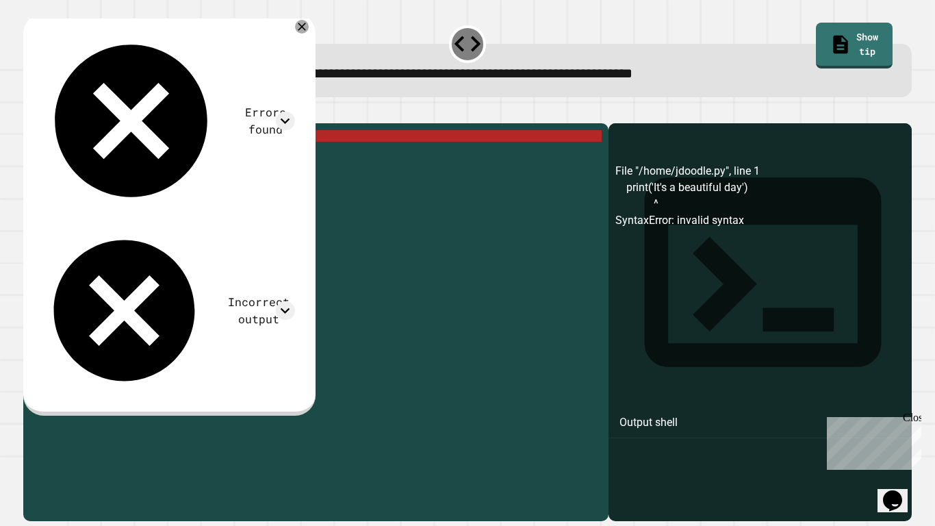
click at [108, 154] on div "print ( 'It' s a beautiful day ')" at bounding box center [326, 316] width 550 height 372
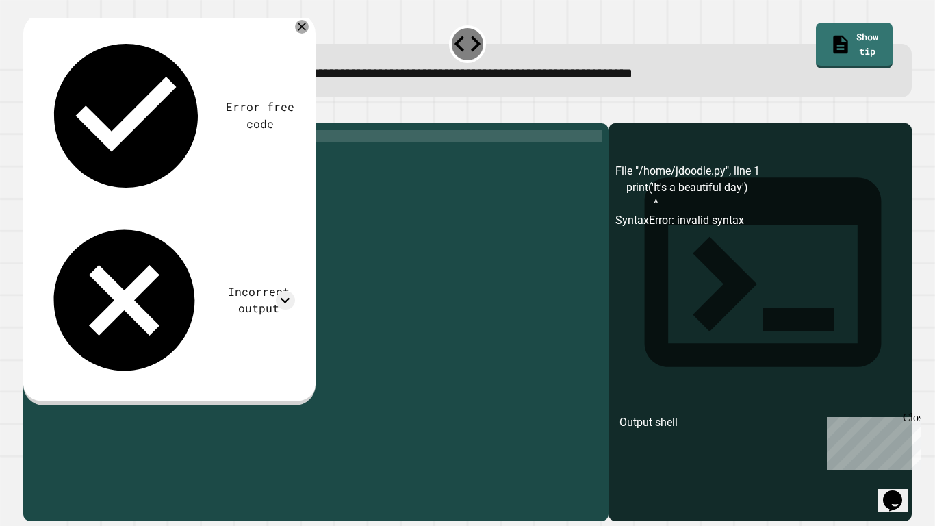
click at [30, 112] on icon "button" at bounding box center [30, 112] width 0 height 0
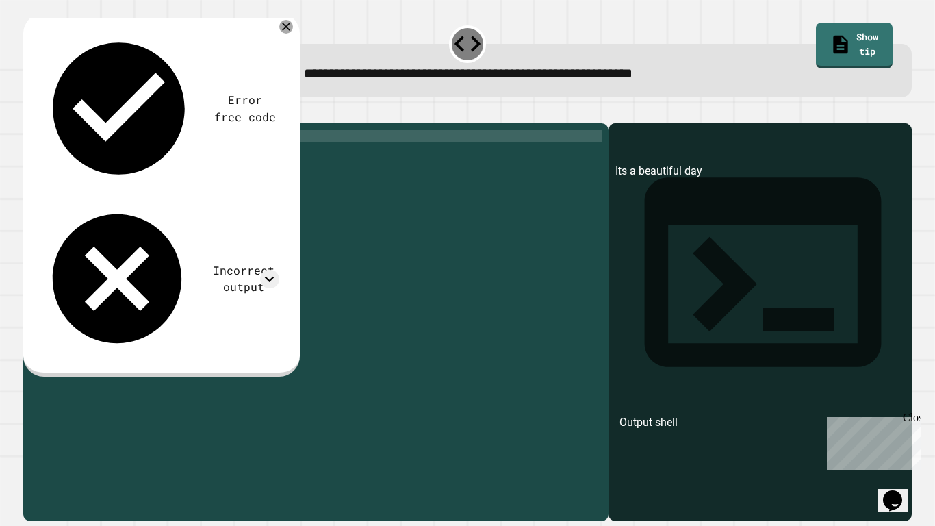
click at [157, 159] on div "print ( 'Its a beautiful day' )" at bounding box center [326, 316] width 550 height 372
click at [103, 157] on div "print ( 'Its a beautiful day' )" at bounding box center [326, 316] width 550 height 372
click at [43, 123] on icon "button" at bounding box center [40, 121] width 8 height 10
click at [105, 152] on div "print ( 'It,s a beautiful day' )" at bounding box center [326, 316] width 550 height 372
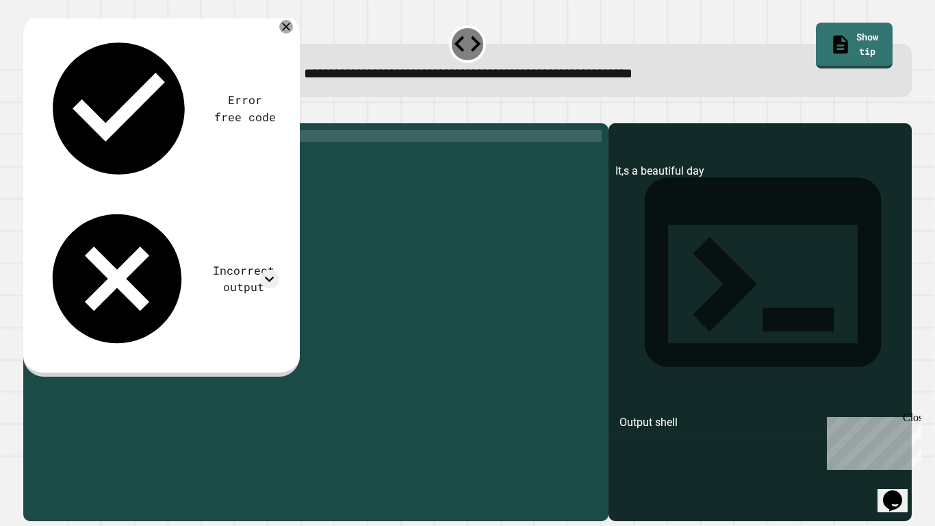
click at [107, 153] on div "print ( 'It,s a beautiful day' )" at bounding box center [326, 316] width 550 height 372
click at [124, 181] on div "print ( 'Its a beautiful day' )" at bounding box center [326, 316] width 550 height 372
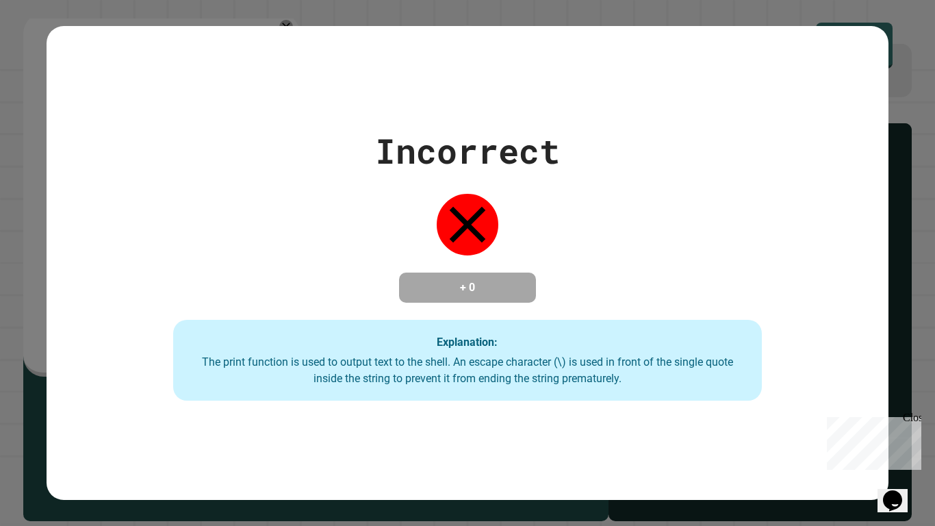
type textarea "**********"
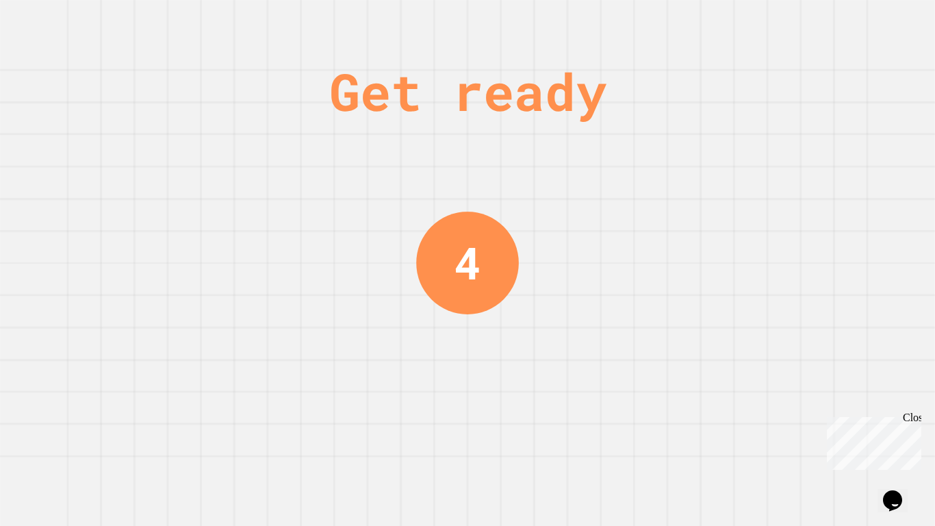
scroll to position [0, 0]
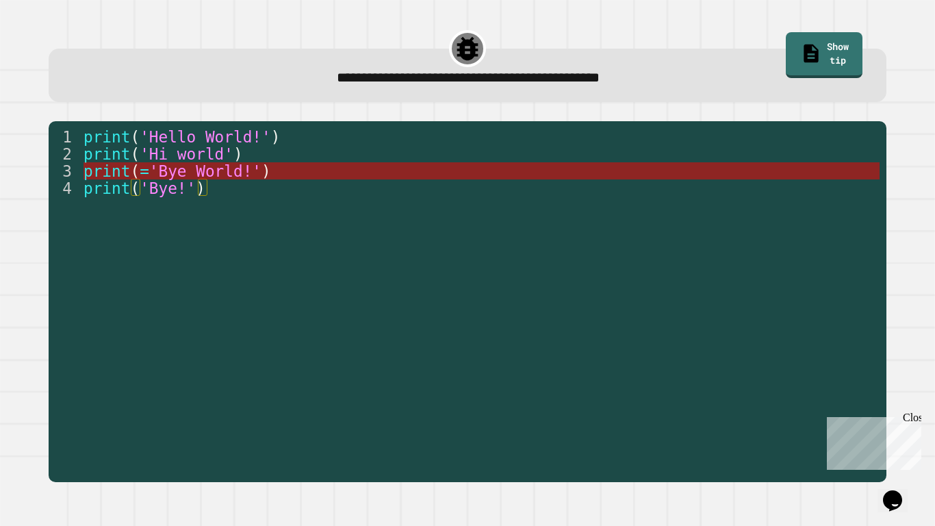
click at [252, 172] on span "'Bye World!'" at bounding box center [205, 171] width 112 height 18
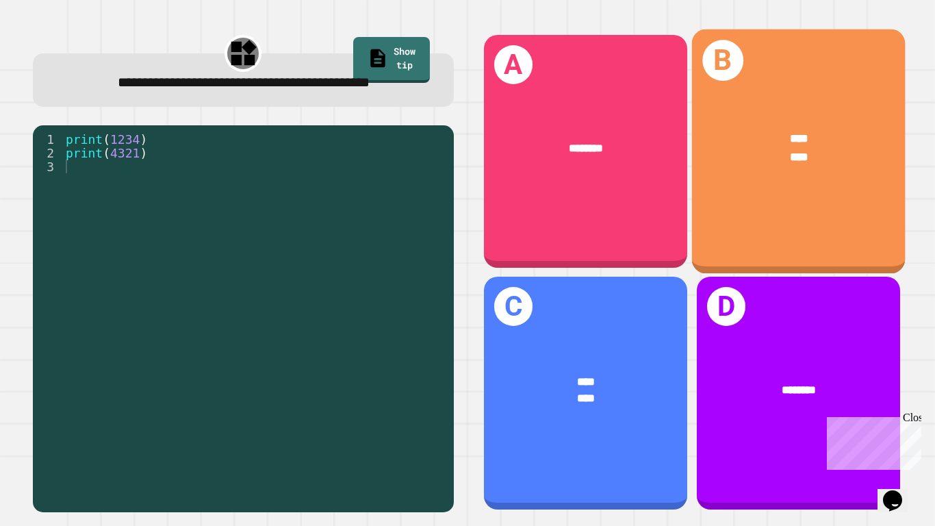
click at [785, 188] on div "**** ****" at bounding box center [798, 147] width 214 height 83
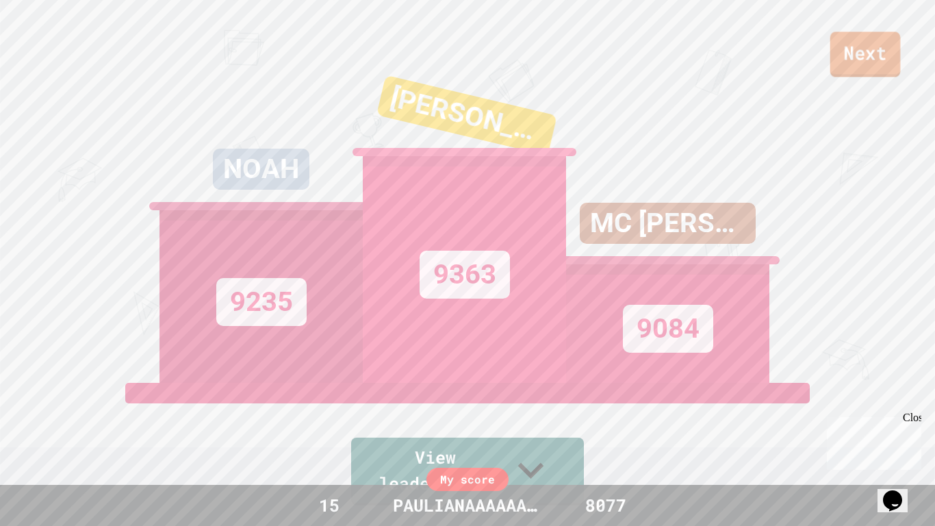
click at [843, 49] on link "Next" at bounding box center [865, 53] width 71 height 45
